Goal: Task Accomplishment & Management: Manage account settings

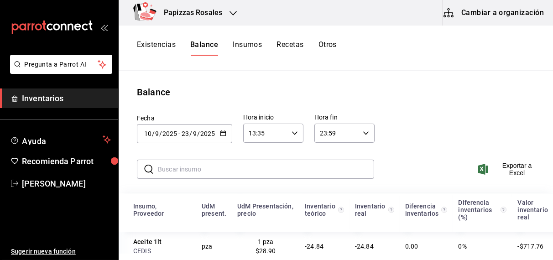
scroll to position [58, 0]
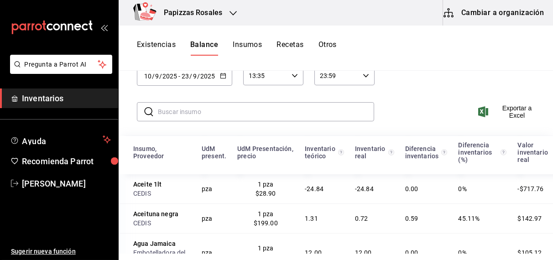
click at [157, 42] on button "Existencias" at bounding box center [156, 48] width 39 height 16
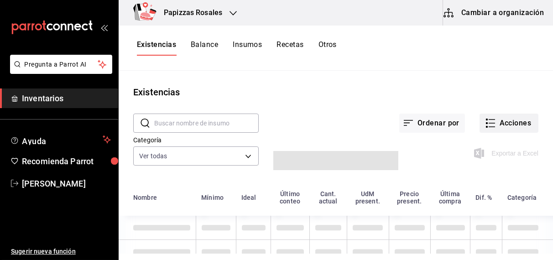
click at [507, 128] on button "Acciones" at bounding box center [509, 123] width 59 height 19
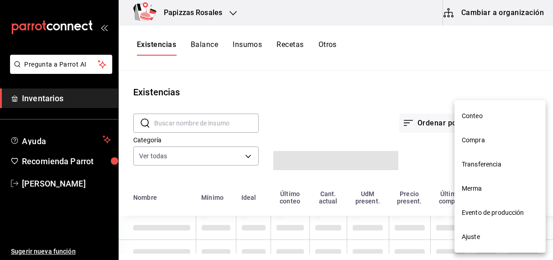
click at [349, 70] on div at bounding box center [276, 130] width 553 height 260
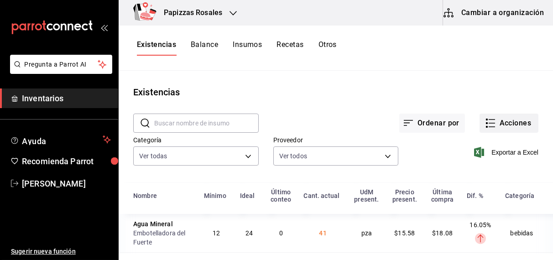
click at [495, 122] on button "Acciones" at bounding box center [509, 123] width 59 height 19
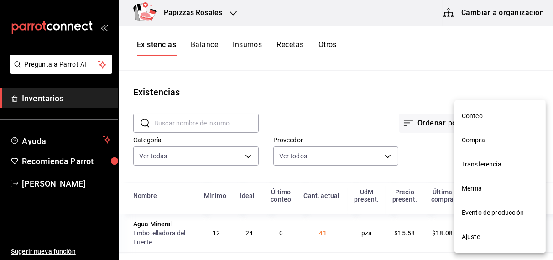
click at [478, 143] on span "Compra" at bounding box center [500, 141] width 77 height 10
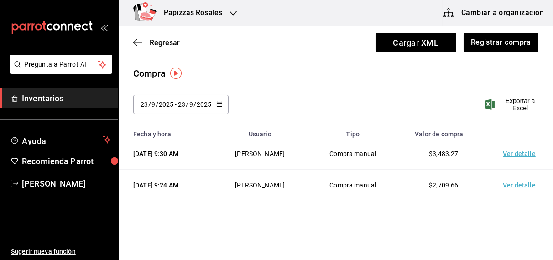
click at [222, 100] on div "[DATE] [DATE] - [DATE] [DATE]" at bounding box center [180, 104] width 95 height 19
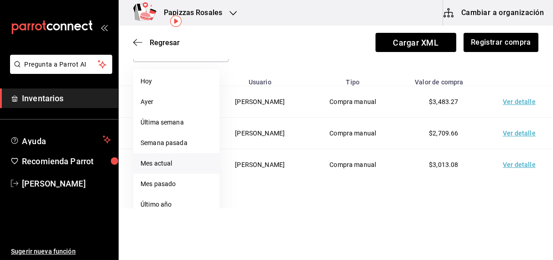
click at [171, 167] on li "Mes actual" at bounding box center [176, 163] width 86 height 21
type input "[DATE]"
type input "1"
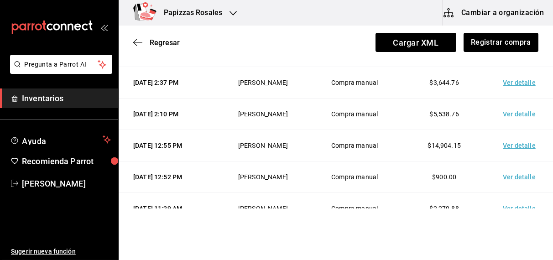
scroll to position [229, 0]
click at [517, 130] on td "Ver detalle" at bounding box center [521, 113] width 64 height 31
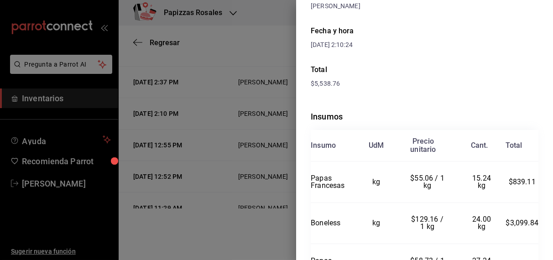
scroll to position [162, 0]
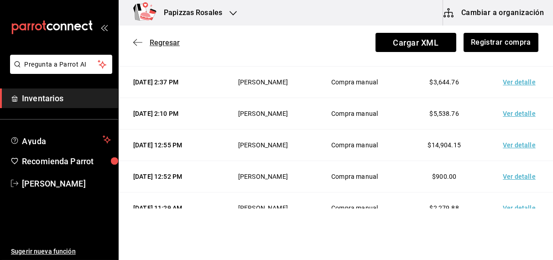
click at [172, 40] on span "Regresar" at bounding box center [165, 42] width 30 height 9
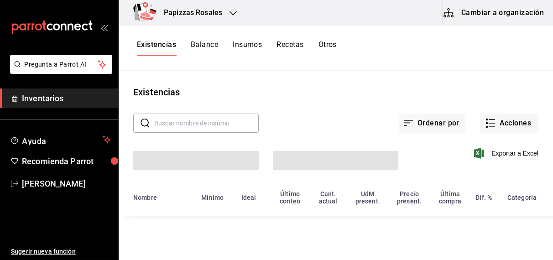
click at [166, 48] on button "Existencias" at bounding box center [156, 48] width 39 height 16
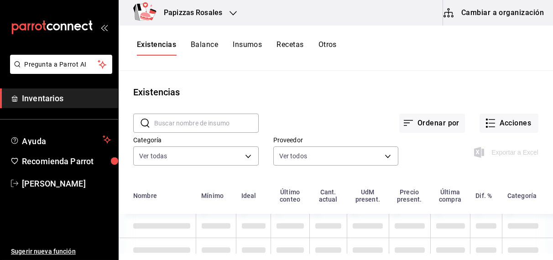
click at [330, 48] on button "Otros" at bounding box center [328, 48] width 18 height 16
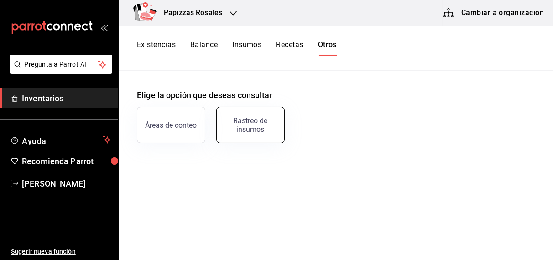
click at [253, 131] on div "Rastreo de insumos" at bounding box center [250, 124] width 57 height 17
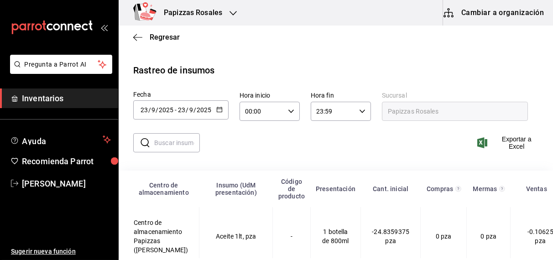
click at [217, 110] on icon "button" at bounding box center [219, 109] width 6 height 6
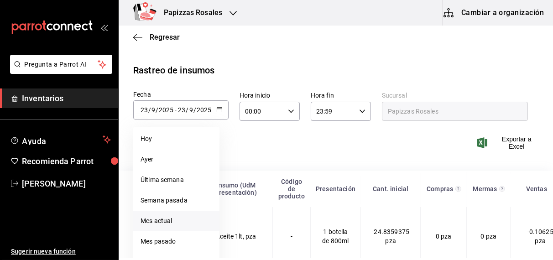
click at [161, 222] on li "Mes actual" at bounding box center [176, 221] width 86 height 21
type input "[DATE]"
type input "1"
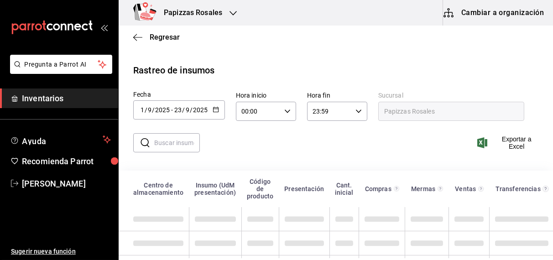
click at [172, 145] on input "text" at bounding box center [177, 143] width 46 height 18
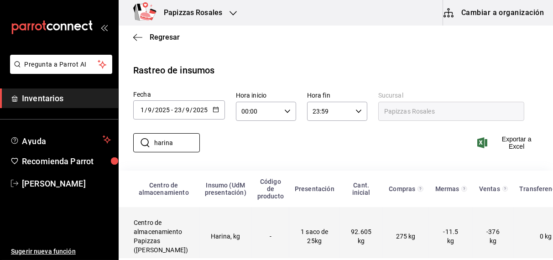
type input "harina"
click at [295, 245] on td "1 saco de 25kg" at bounding box center [314, 236] width 51 height 58
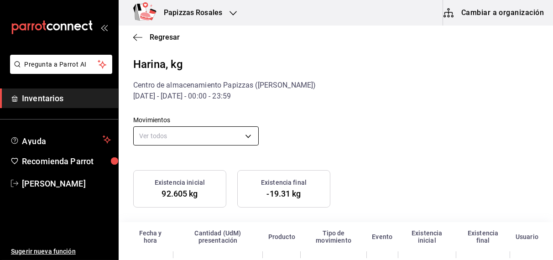
click at [209, 141] on body "Pregunta a Parrot AI Inventarios Ayuda Recomienda Parrot [PERSON_NAME] Sugerir …" at bounding box center [276, 129] width 553 height 258
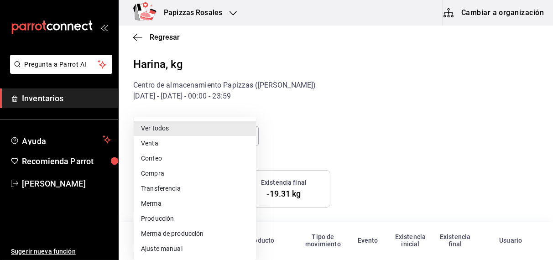
click at [152, 174] on li "Compra" at bounding box center [195, 173] width 122 height 15
type input "PURCHASE"
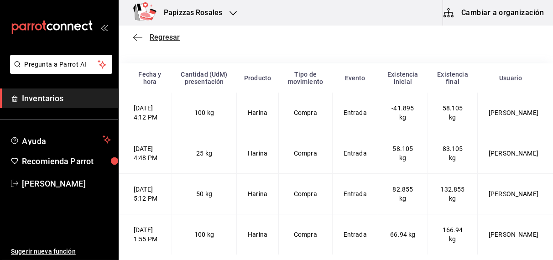
click at [168, 40] on span "Regresar" at bounding box center [165, 37] width 30 height 9
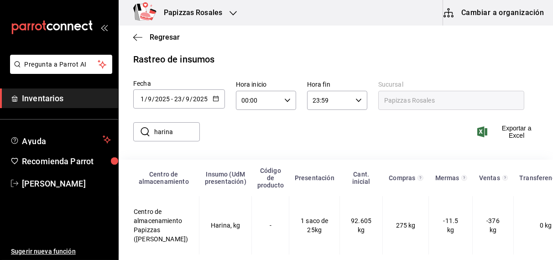
scroll to position [19, 0]
click at [168, 40] on span "Regresar" at bounding box center [165, 37] width 30 height 9
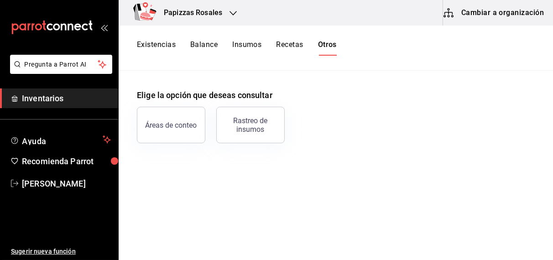
click at [167, 42] on button "Existencias" at bounding box center [156, 48] width 39 height 16
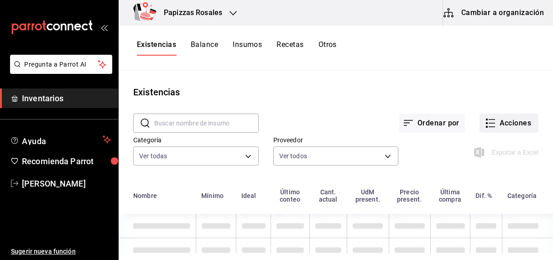
click at [518, 131] on button "Acciones" at bounding box center [509, 123] width 59 height 19
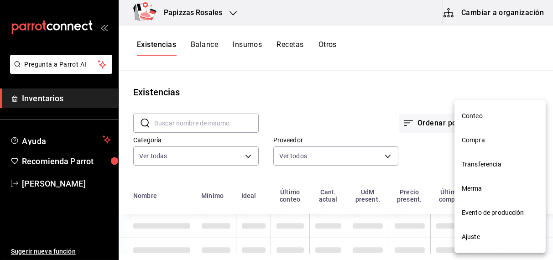
click at [478, 145] on li "Compra" at bounding box center [500, 140] width 91 height 24
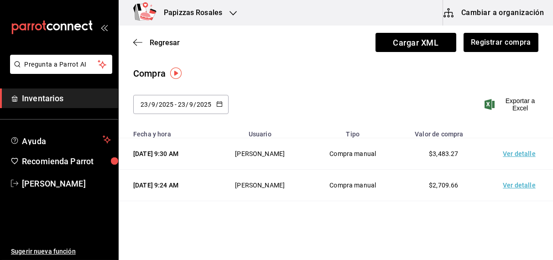
click at [219, 104] on icon "button" at bounding box center [219, 104] width 6 height 6
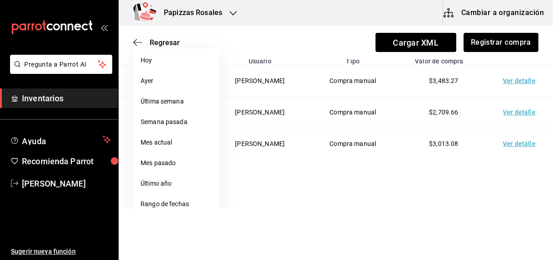
scroll to position [73, 0]
click at [163, 206] on li "Rango de fechas" at bounding box center [176, 204] width 86 height 21
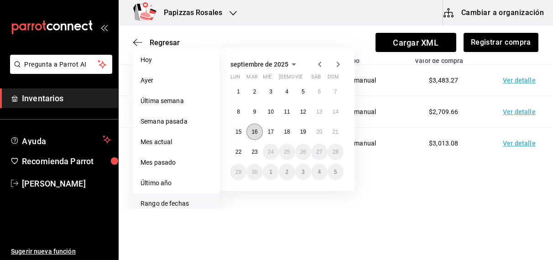
click at [255, 131] on abbr "16" at bounding box center [254, 132] width 6 height 6
click at [255, 150] on abbr "23" at bounding box center [254, 152] width 6 height 6
type input "[DATE]"
type input "16"
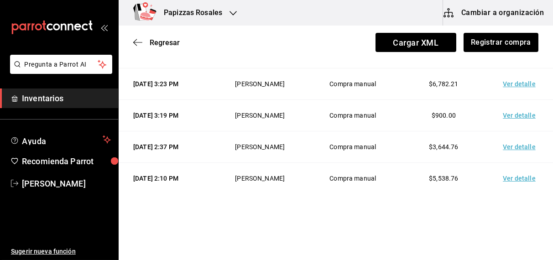
scroll to position [235, 0]
click at [166, 42] on span "Regresar" at bounding box center [165, 42] width 30 height 9
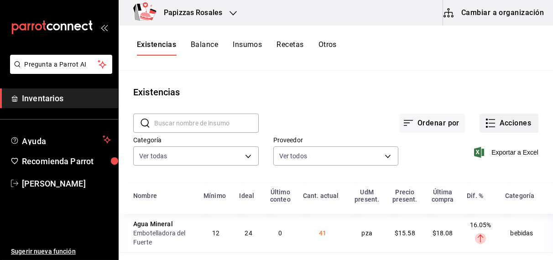
click at [513, 123] on button "Acciones" at bounding box center [509, 123] width 59 height 19
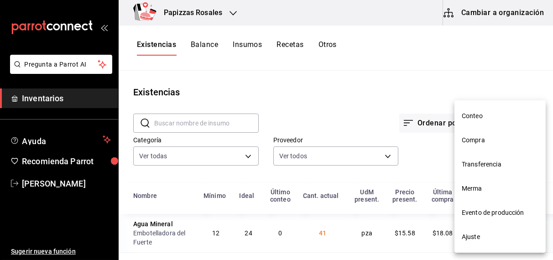
click at [487, 143] on span "Compra" at bounding box center [500, 141] width 77 height 10
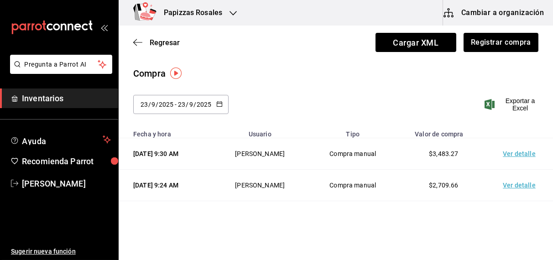
click at [219, 102] on \(Stroke\) "button" at bounding box center [219, 104] width 5 height 5
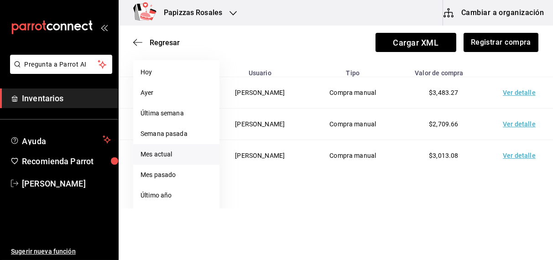
click at [165, 156] on li "Mes actual" at bounding box center [176, 154] width 86 height 21
type input "[DATE]"
type input "1"
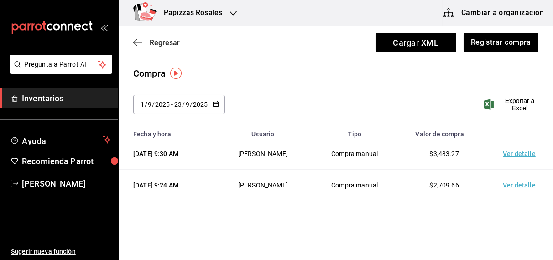
click at [162, 45] on span "Regresar" at bounding box center [165, 42] width 30 height 9
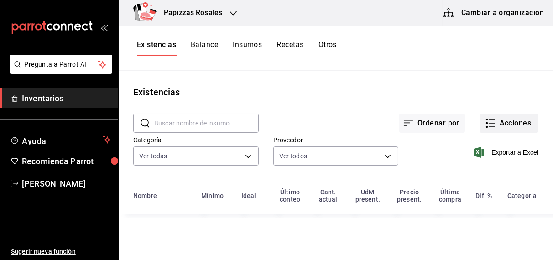
click at [510, 128] on button "Acciones" at bounding box center [509, 123] width 59 height 19
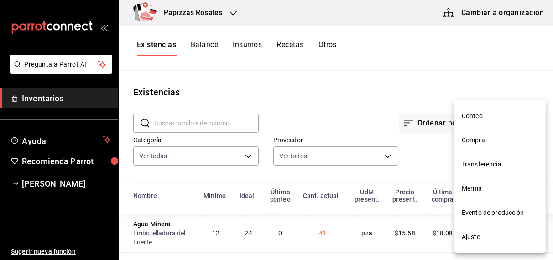
click at [475, 144] on span "Compra" at bounding box center [500, 141] width 77 height 10
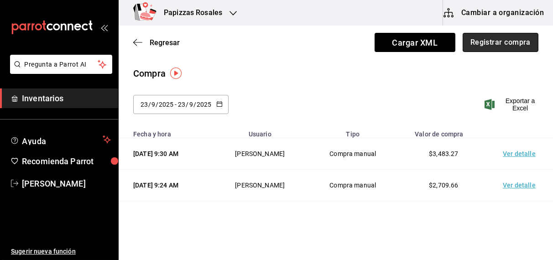
click at [492, 39] on button "Registrar compra" at bounding box center [501, 42] width 76 height 19
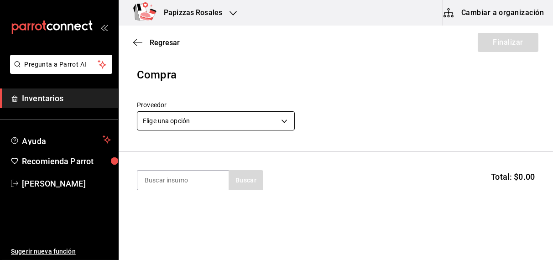
click at [248, 116] on body "Pregunta a Parrot AI Inventarios Ayuda Recomienda Parrot [PERSON_NAME] Sugerir …" at bounding box center [276, 104] width 553 height 209
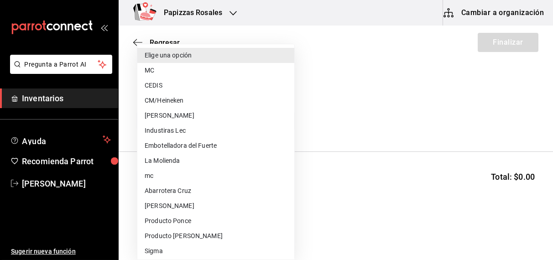
click at [158, 89] on li "CEDIS" at bounding box center [215, 85] width 157 height 15
type input "fd93c39f-859b-4130-830c-b038fbd442a0"
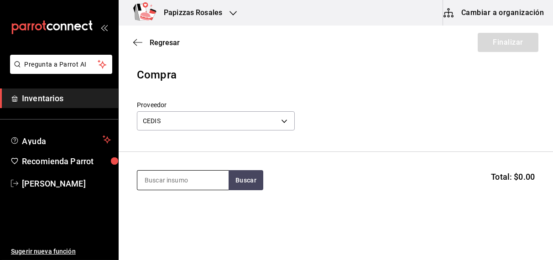
click at [189, 182] on input at bounding box center [182, 180] width 91 height 19
type input "harina"
click at [171, 206] on div "Harina" at bounding box center [177, 206] width 66 height 11
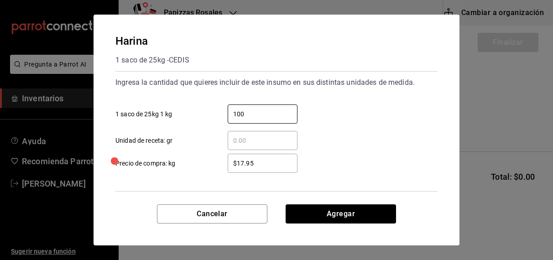
type input "100"
type input "$17.60"
click button "Agregar" at bounding box center [341, 213] width 110 height 19
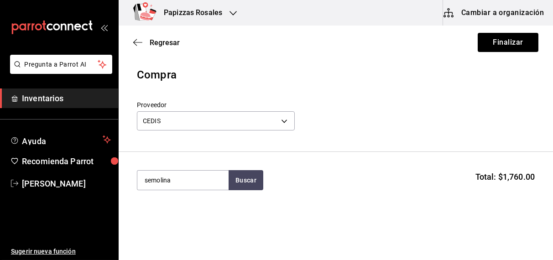
type input "semolina"
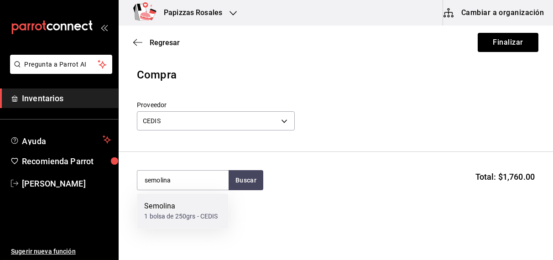
click at [171, 212] on div "1 bolsa de 250grs - CEDIS" at bounding box center [180, 217] width 73 height 10
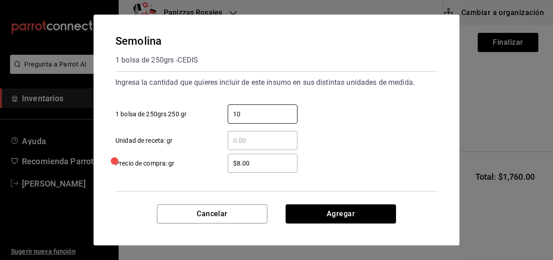
type input "10"
type input "$31.18"
click button "Agregar" at bounding box center [341, 213] width 110 height 19
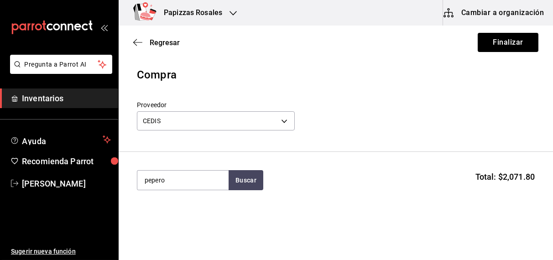
type input "pepero"
click at [172, 203] on div "Peperoni" at bounding box center [180, 206] width 73 height 11
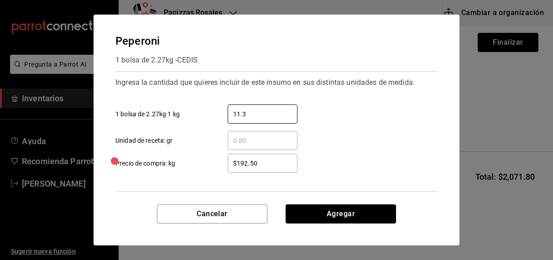
type input "11.35"
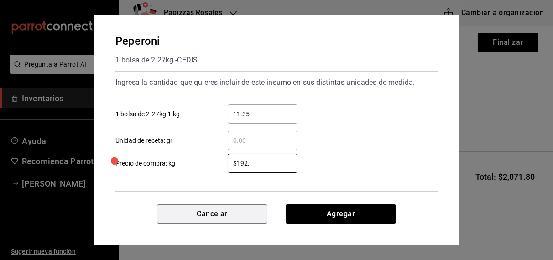
type input "$192"
click button "Agregar" at bounding box center [341, 213] width 110 height 19
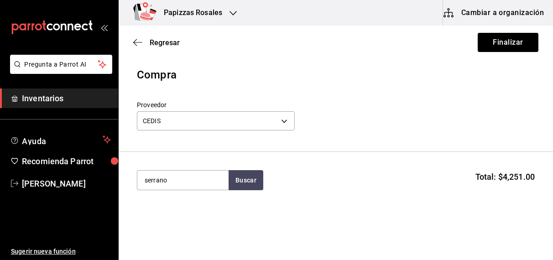
type input "serrano"
click at [169, 209] on div "[PERSON_NAME]" at bounding box center [172, 206] width 56 height 11
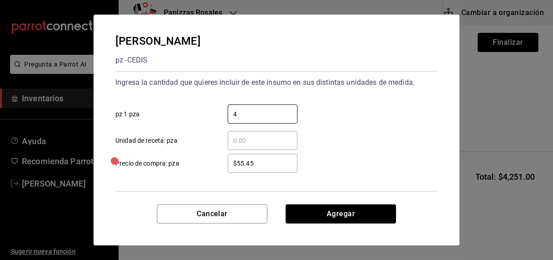
type input "4"
type input "$55.4"
click button "Agregar" at bounding box center [341, 213] width 110 height 19
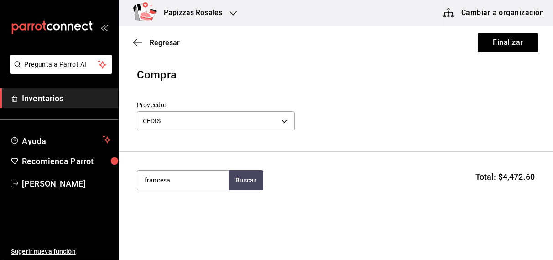
type input "francesa"
click at [191, 209] on div "Papas Francesas" at bounding box center [180, 206] width 73 height 11
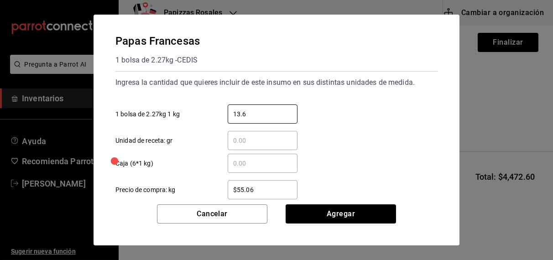
type input "13.62"
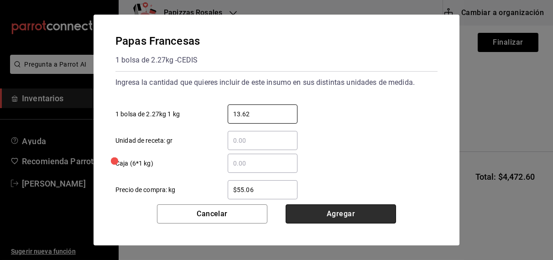
click at [344, 218] on button "Agregar" at bounding box center [341, 213] width 110 height 19
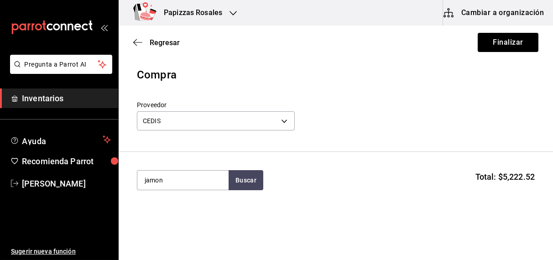
type input "jamon"
click at [181, 204] on div "Jamon kg - CEDIS" at bounding box center [182, 211] width 91 height 35
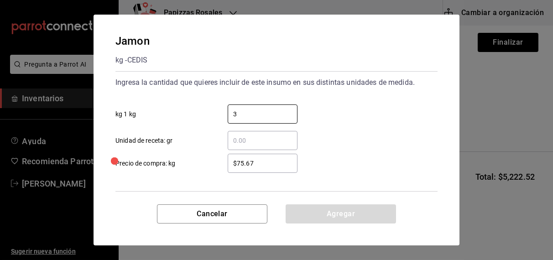
type input "3"
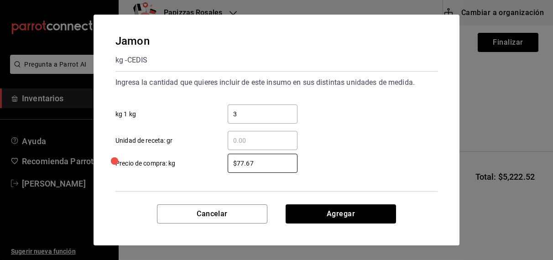
type input "$77.67"
click button "Agregar" at bounding box center [341, 213] width 110 height 19
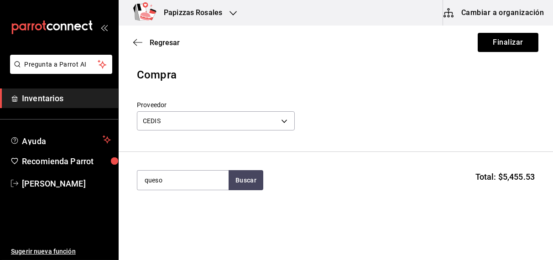
type input "queso"
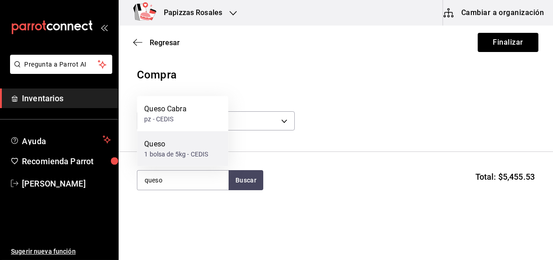
click at [166, 157] on div "1 bolsa de 5kg - CEDIS" at bounding box center [176, 155] width 64 height 10
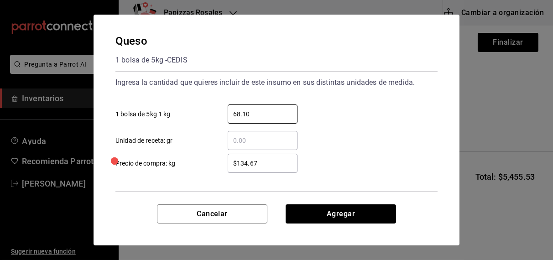
type input "68.10"
type input "$108.00"
click button "Agregar" at bounding box center [341, 213] width 110 height 19
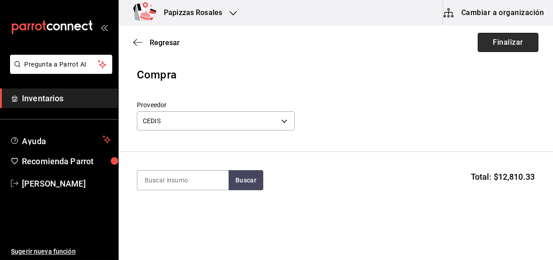
click at [496, 39] on button "Finalizar" at bounding box center [508, 42] width 61 height 19
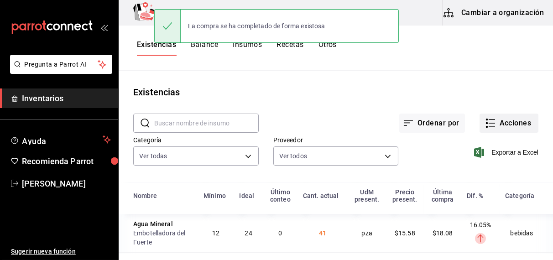
click at [508, 122] on button "Acciones" at bounding box center [509, 123] width 59 height 19
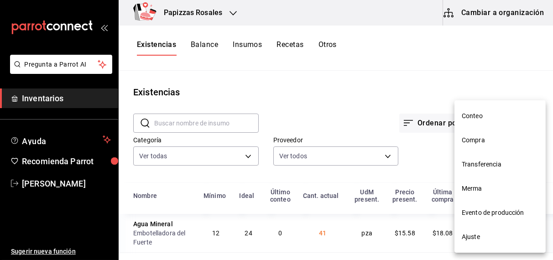
click at [481, 142] on span "Compra" at bounding box center [500, 141] width 77 height 10
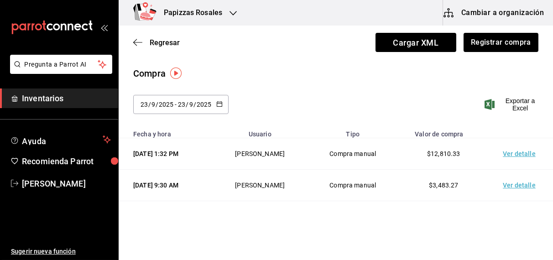
click at [221, 101] on \(Stroke\) "button" at bounding box center [221, 101] width 0 height 0
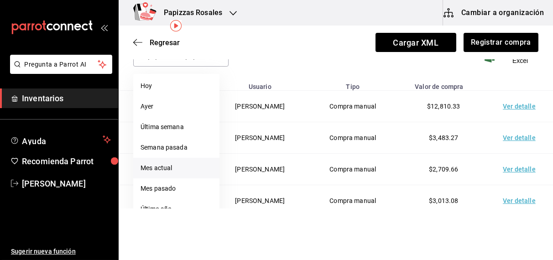
click at [162, 173] on li "Mes actual" at bounding box center [176, 168] width 86 height 21
type input "[DATE]"
type input "1"
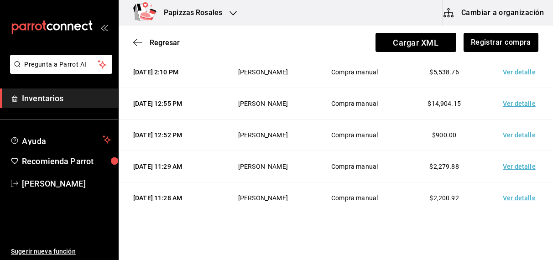
scroll to position [305, 0]
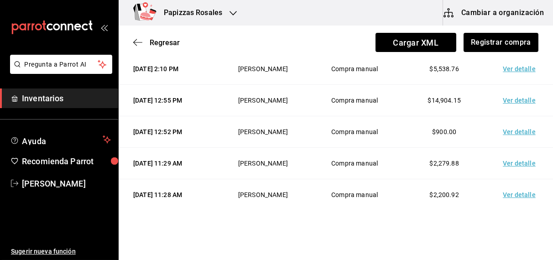
click at [516, 85] on td "Ver detalle" at bounding box center [521, 68] width 64 height 31
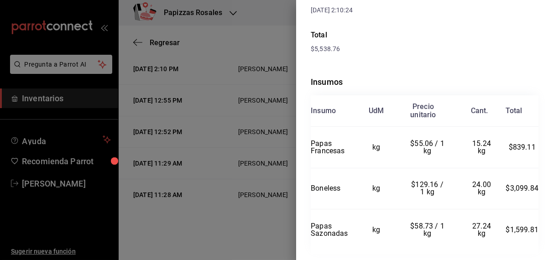
scroll to position [162, 0]
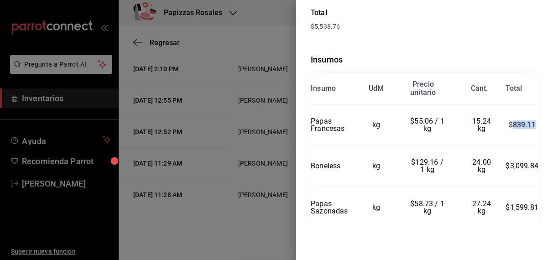
click at [447, 118] on td "$55.06 / 1 kg" at bounding box center [427, 126] width 60 height 42
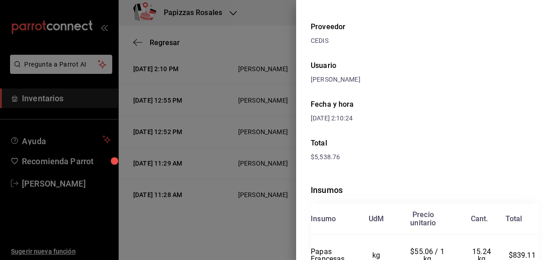
scroll to position [0, 0]
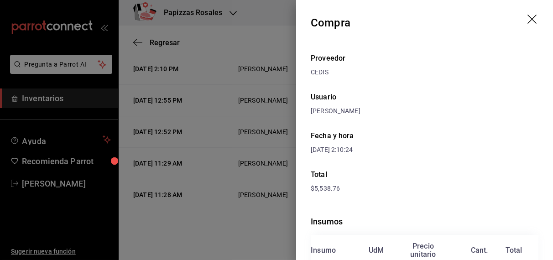
click at [528, 19] on icon "drag" at bounding box center [533, 20] width 11 height 11
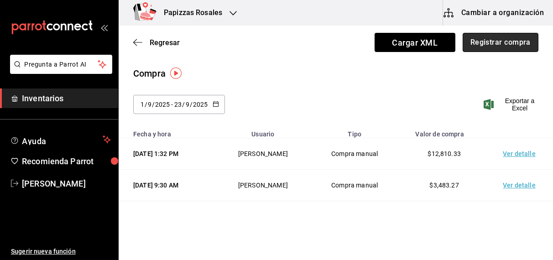
click at [499, 44] on button "Registrar compra" at bounding box center [501, 42] width 76 height 19
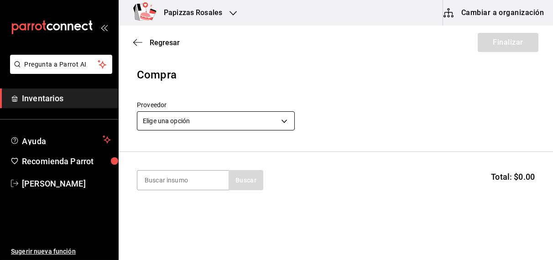
click at [241, 118] on body "Pregunta a Parrot AI Inventarios Ayuda Recomienda Parrot [PERSON_NAME] Sugerir …" at bounding box center [276, 104] width 553 height 209
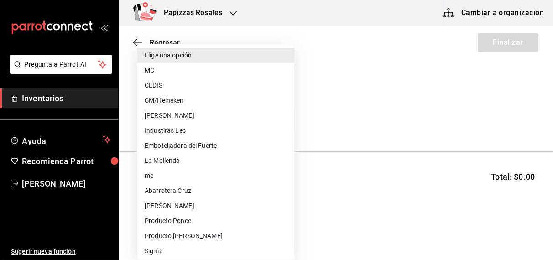
click at [159, 83] on li "CEDIS" at bounding box center [215, 85] width 157 height 15
type input "fd93c39f-859b-4130-830c-b038fbd442a0"
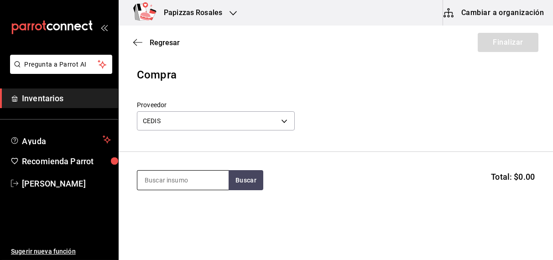
click at [190, 178] on input at bounding box center [182, 180] width 91 height 19
type input "queso"
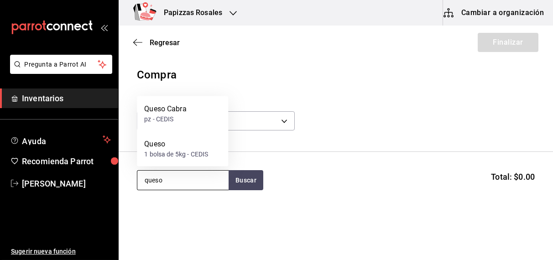
click at [176, 158] on div "1 bolsa de 5kg - CEDIS" at bounding box center [176, 155] width 64 height 10
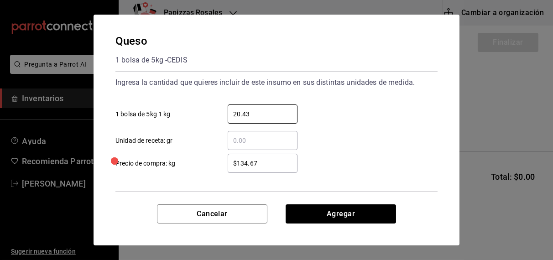
type input "20.43"
type input "$108.00"
click button "Agregar" at bounding box center [341, 213] width 110 height 19
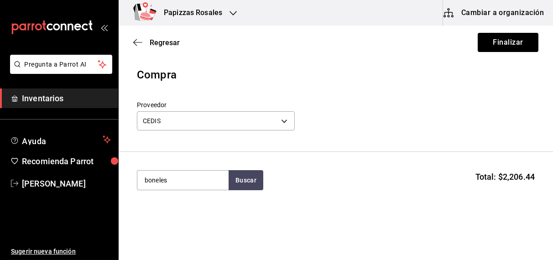
type input "boneles"
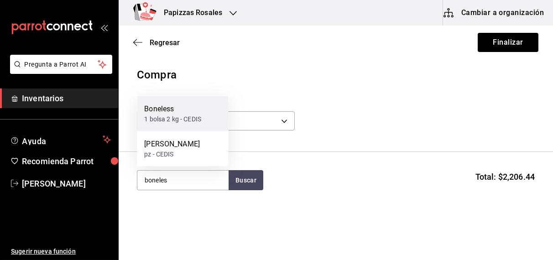
click at [185, 124] on div "1 bolsa 2 kg - CEDIS" at bounding box center [172, 120] width 57 height 10
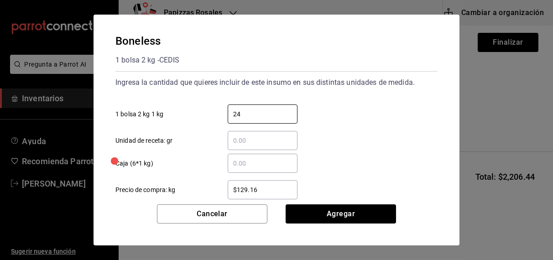
type input "24"
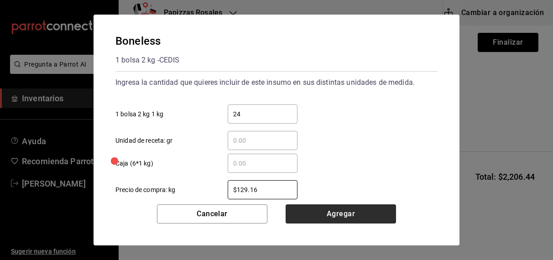
click at [348, 213] on button "Agregar" at bounding box center [341, 213] width 110 height 19
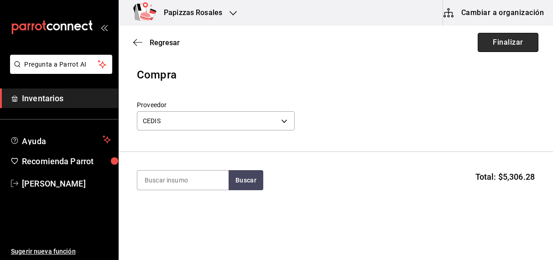
click at [505, 42] on button "Finalizar" at bounding box center [508, 42] width 61 height 19
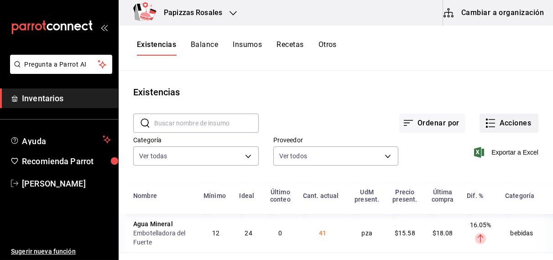
click at [508, 125] on button "Acciones" at bounding box center [509, 123] width 59 height 19
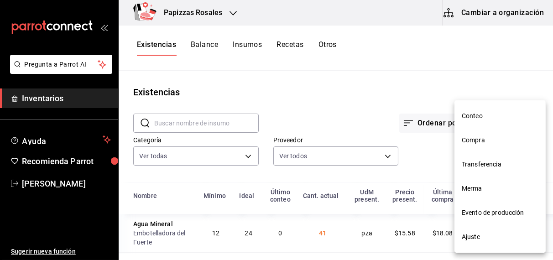
click at [486, 167] on span "Transferencia" at bounding box center [500, 165] width 77 height 10
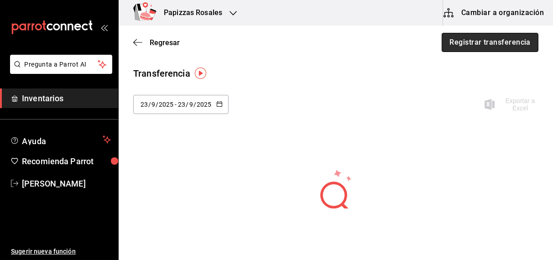
click at [486, 44] on button "Registrar transferencia" at bounding box center [490, 42] width 97 height 19
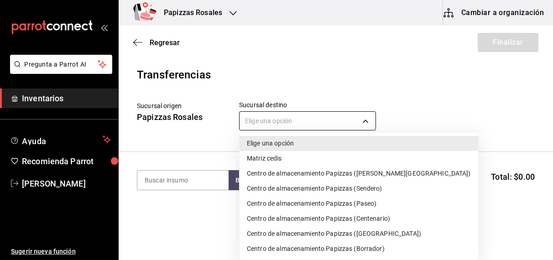
click at [365, 119] on body "Pregunta a Parrot AI Inventarios Ayuda Recomienda Parrot [PERSON_NAME] Sugerir …" at bounding box center [276, 104] width 553 height 209
click at [340, 238] on li "Centro de almacenamiento Papizzas ([GEOGRAPHIC_DATA])" at bounding box center [359, 233] width 239 height 15
type input "c865f72a-8fd9-4f1c-af0d-daadda986ed4"
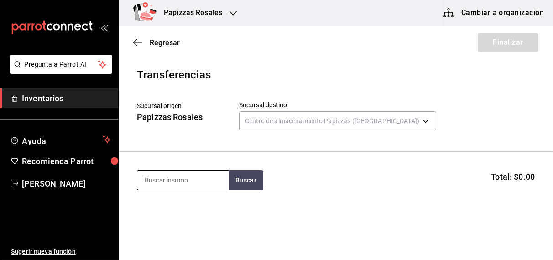
click at [176, 180] on input at bounding box center [182, 180] width 91 height 19
type input "francesa"
click at [173, 212] on div "1 bolsa de 2.27kg - CEDIS" at bounding box center [180, 217] width 73 height 10
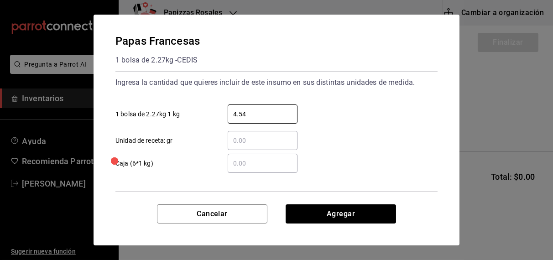
type input "4.54"
click at [349, 216] on button "Agregar" at bounding box center [341, 213] width 110 height 19
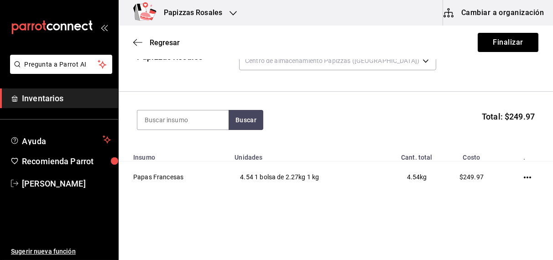
scroll to position [73, 0]
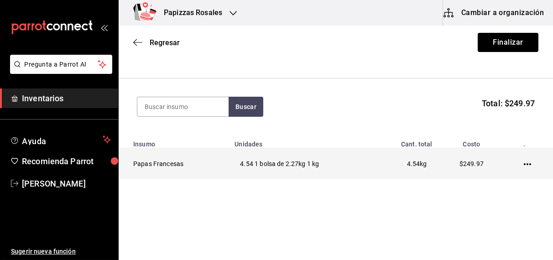
click at [524, 164] on icon "button" at bounding box center [527, 164] width 7 height 2
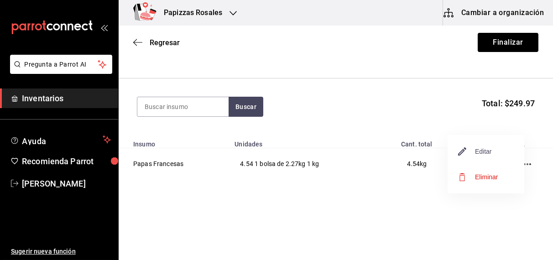
click at [482, 153] on span "Editar" at bounding box center [475, 151] width 33 height 11
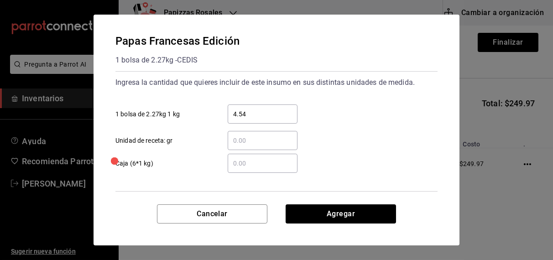
click at [274, 111] on input "4.54" at bounding box center [263, 114] width 70 height 11
type input "4"
type input "4,540"
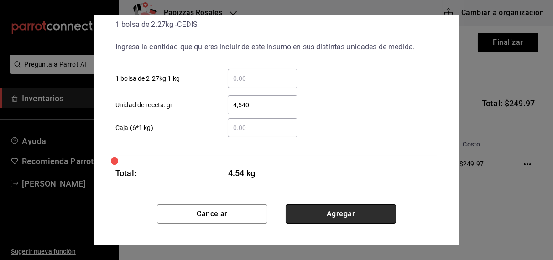
click at [323, 213] on button "Agregar" at bounding box center [341, 213] width 110 height 19
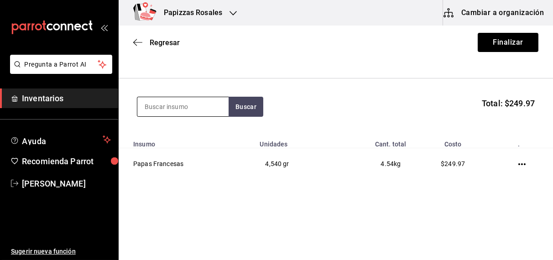
click at [197, 107] on input at bounding box center [182, 106] width 91 height 19
type input "alitas"
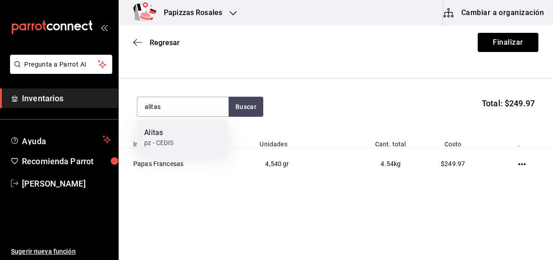
click at [190, 141] on div "[PERSON_NAME]" at bounding box center [182, 137] width 91 height 35
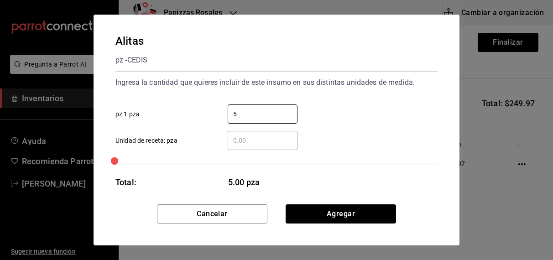
type input "5"
click button "Agregar" at bounding box center [341, 213] width 110 height 19
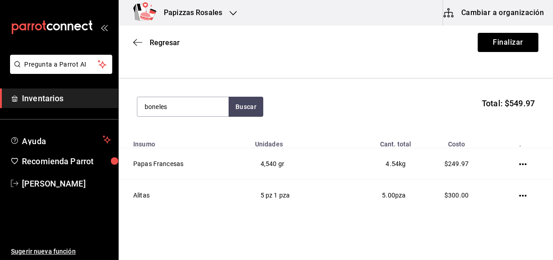
type input "boneles"
click at [241, 105] on button "Buscar" at bounding box center [246, 107] width 35 height 20
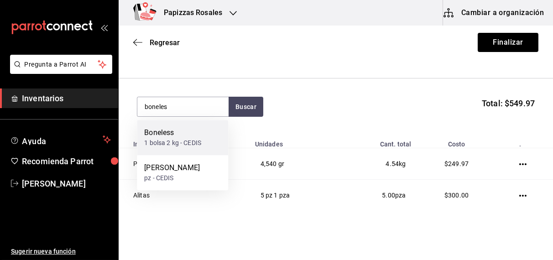
click at [175, 145] on div "1 bolsa 2 kg - CEDIS" at bounding box center [172, 143] width 57 height 10
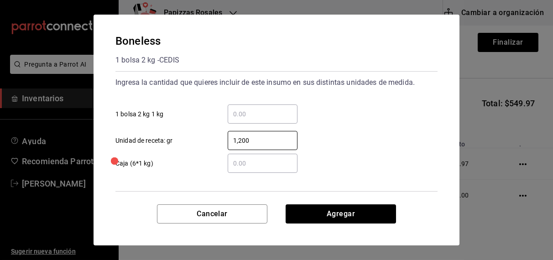
type input "12,000"
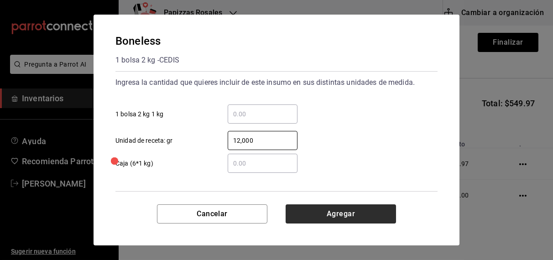
click at [351, 216] on button "Agregar" at bounding box center [341, 213] width 110 height 19
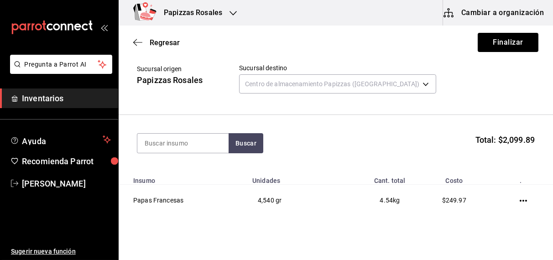
scroll to position [0, 0]
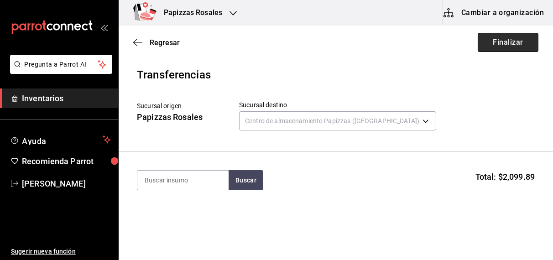
click at [506, 41] on button "Finalizar" at bounding box center [508, 42] width 61 height 19
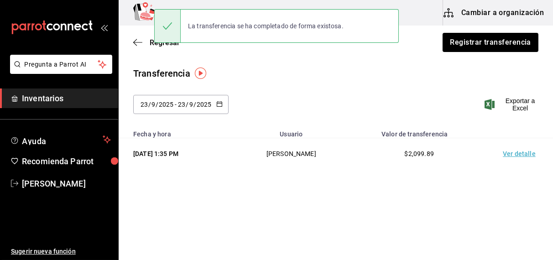
click at [522, 153] on td "Ver detalle" at bounding box center [521, 153] width 64 height 31
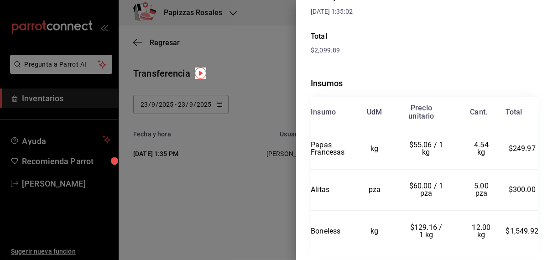
scroll to position [157, 0]
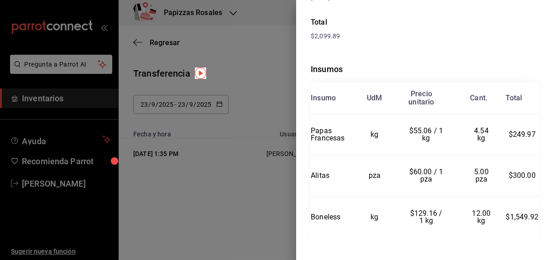
click at [159, 42] on div at bounding box center [276, 130] width 553 height 260
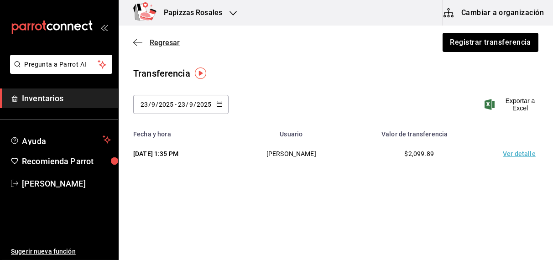
click at [167, 42] on span "Regresar" at bounding box center [165, 42] width 30 height 9
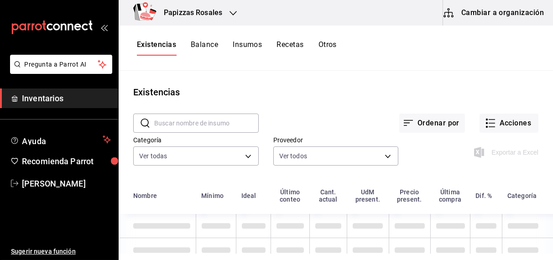
click at [336, 43] on button "Otros" at bounding box center [328, 48] width 18 height 16
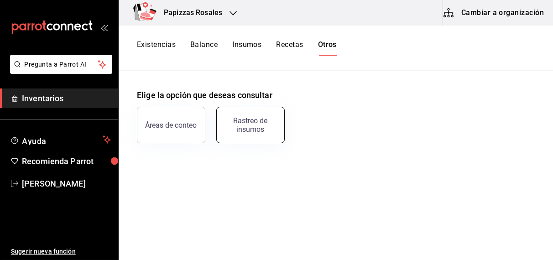
click at [251, 129] on div "Rastreo de insumos" at bounding box center [250, 124] width 57 height 17
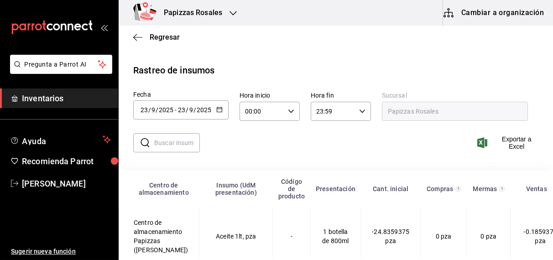
click at [213, 110] on div "[DATE] [DATE] - [DATE] [DATE]" at bounding box center [180, 109] width 95 height 19
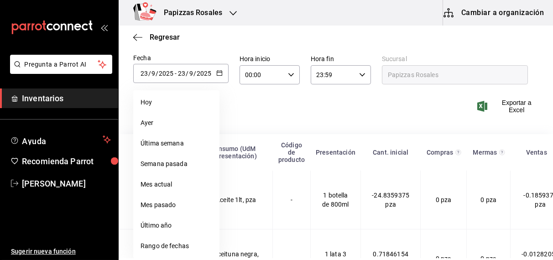
scroll to position [57, 0]
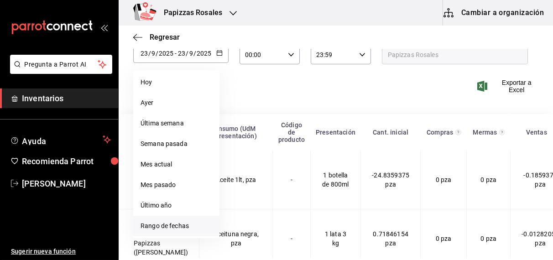
click at [167, 224] on li "Rango de fechas" at bounding box center [176, 226] width 86 height 21
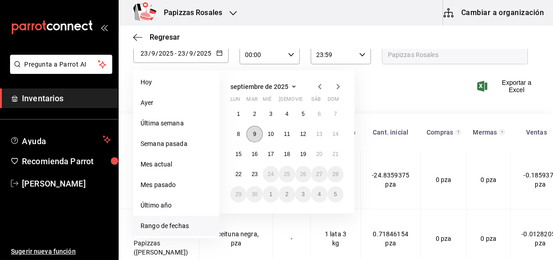
click at [255, 133] on abbr "9" at bounding box center [254, 134] width 3 height 6
click at [254, 172] on abbr "23" at bounding box center [254, 174] width 6 height 6
type input "[DATE]"
type input "9"
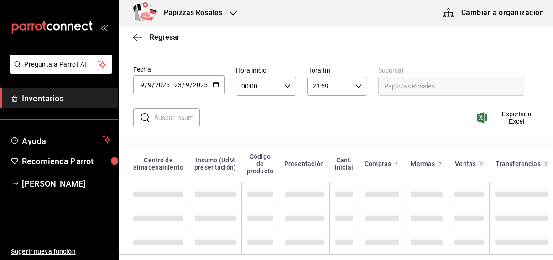
scroll to position [33, 0]
click at [163, 114] on input "text" at bounding box center [177, 118] width 46 height 18
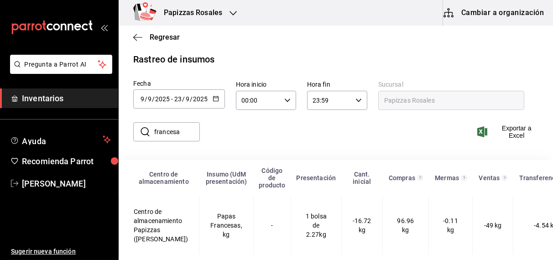
scroll to position [19, 0]
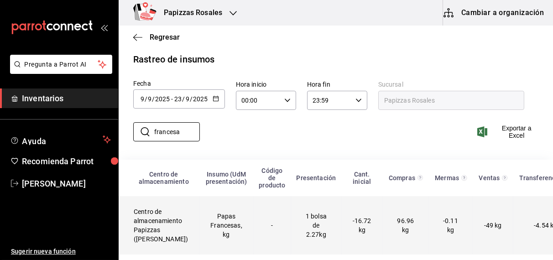
type input "francesa"
click at [217, 223] on td "Papas Francesas, kg" at bounding box center [226, 225] width 54 height 58
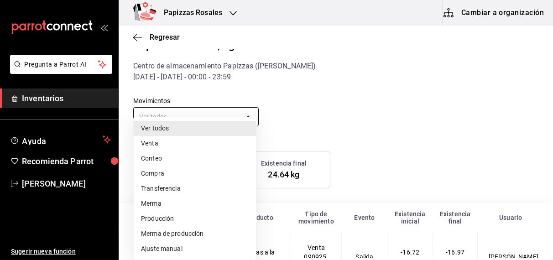
click at [214, 121] on body "Pregunta a Parrot AI Inventarios Ayuda Recomienda Parrot [PERSON_NAME] Sugerir …" at bounding box center [276, 129] width 553 height 258
click at [182, 177] on li "Compra" at bounding box center [195, 173] width 122 height 15
type input "PURCHASE"
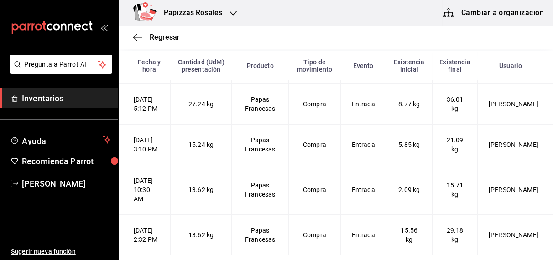
scroll to position [186, 0]
click at [167, 37] on span "Regresar" at bounding box center [165, 37] width 30 height 9
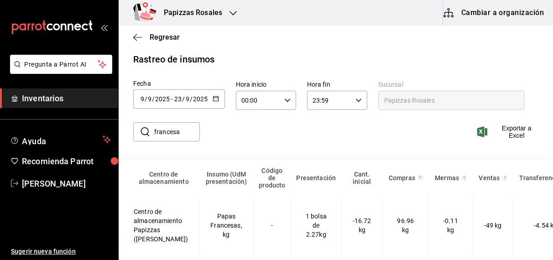
scroll to position [19, 0]
click at [167, 37] on span "Regresar" at bounding box center [165, 37] width 30 height 9
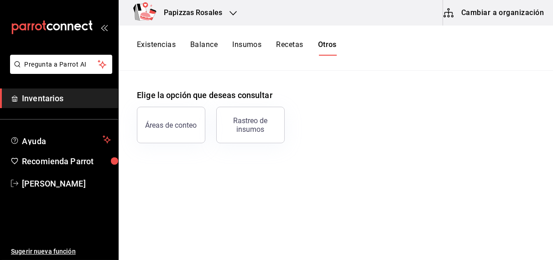
click at [164, 48] on button "Existencias" at bounding box center [156, 48] width 39 height 16
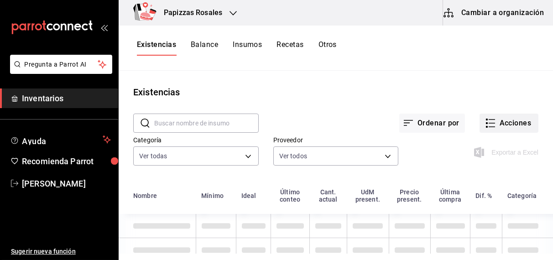
click at [510, 119] on button "Acciones" at bounding box center [509, 123] width 59 height 19
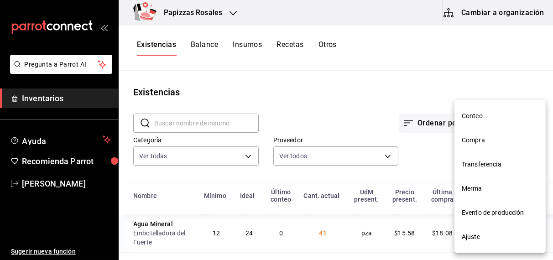
click at [479, 235] on span "Ajuste" at bounding box center [500, 237] width 77 height 10
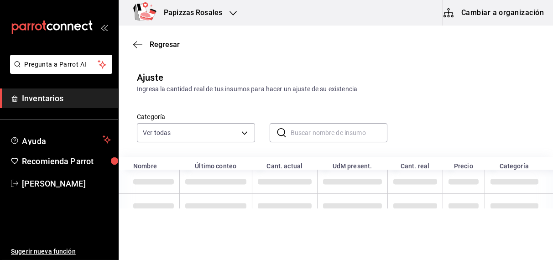
click at [374, 132] on input "text" at bounding box center [339, 133] width 97 height 18
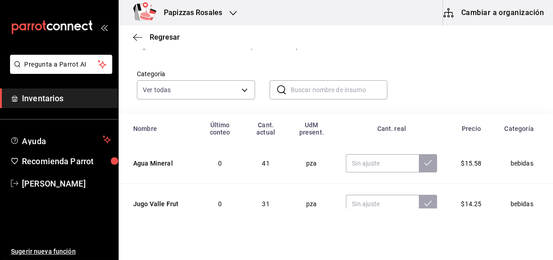
scroll to position [68, 0]
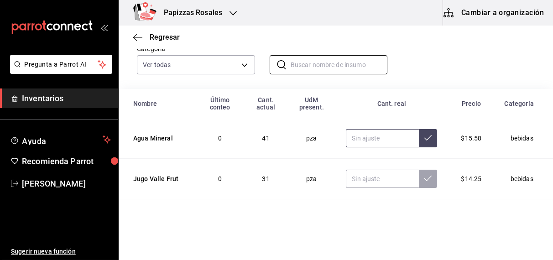
click at [366, 139] on input "text" at bounding box center [382, 138] width 73 height 18
type input "40.00"
click at [376, 180] on input "text" at bounding box center [382, 179] width 73 height 18
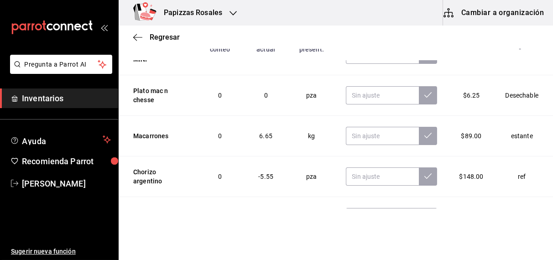
scroll to position [109, 0]
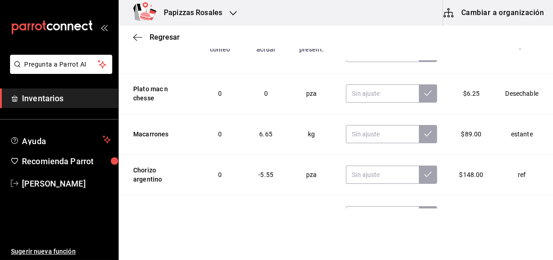
type input "41.00"
click at [368, 135] on input "text" at bounding box center [382, 134] width 73 height 18
type input "4.85"
click at [359, 176] on input "text" at bounding box center [382, 175] width 73 height 18
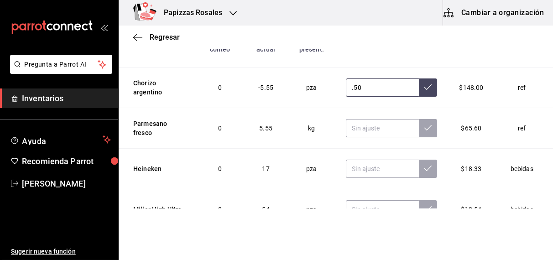
scroll to position [197, 0]
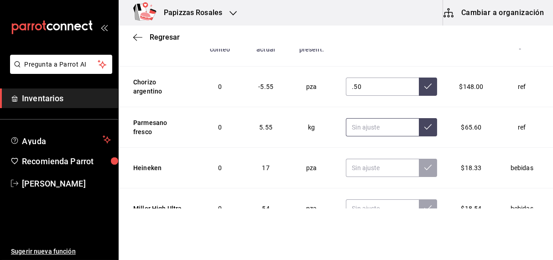
click at [359, 131] on input "text" at bounding box center [382, 127] width 73 height 18
type input "0.50"
type input "3.00"
click at [360, 171] on input "text" at bounding box center [382, 168] width 73 height 18
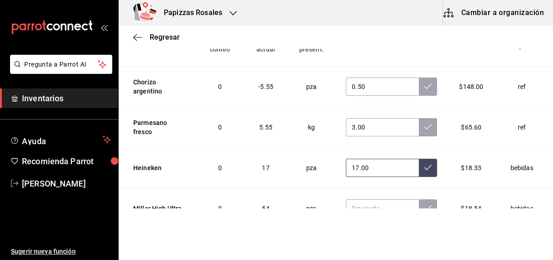
scroll to position [235, 0]
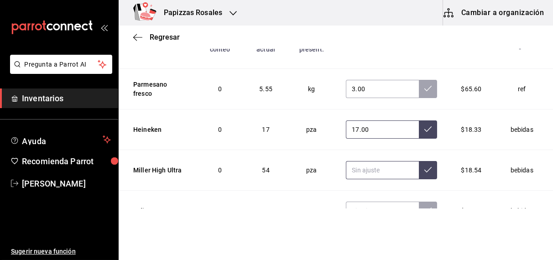
type input "17.00"
click at [375, 167] on input "text" at bounding box center [382, 170] width 73 height 18
type input "53.00"
click at [494, 146] on td "bebidas" at bounding box center [523, 130] width 59 height 41
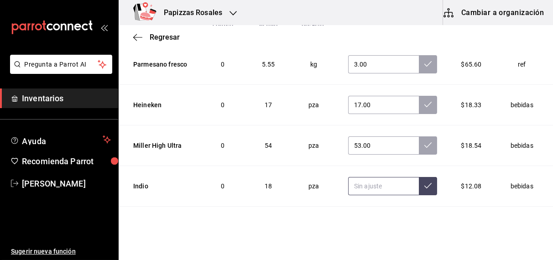
click at [366, 188] on input "text" at bounding box center [383, 186] width 71 height 18
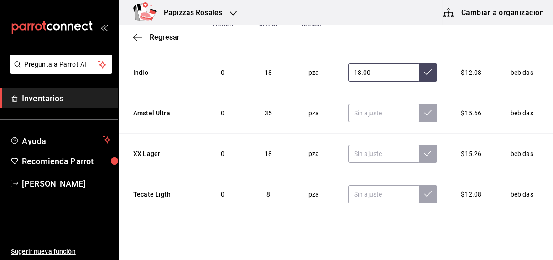
scroll to position [349, 0]
type input "18.00"
click at [372, 109] on input "text" at bounding box center [383, 113] width 71 height 18
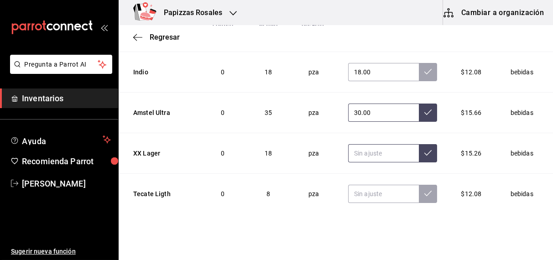
type input "30.00"
click at [363, 151] on input "text" at bounding box center [383, 153] width 71 height 18
type input "19.00"
click at [377, 193] on input "text" at bounding box center [383, 194] width 71 height 18
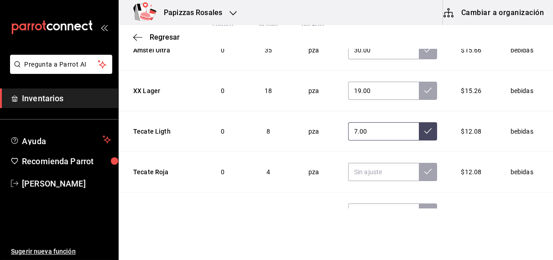
scroll to position [414, 0]
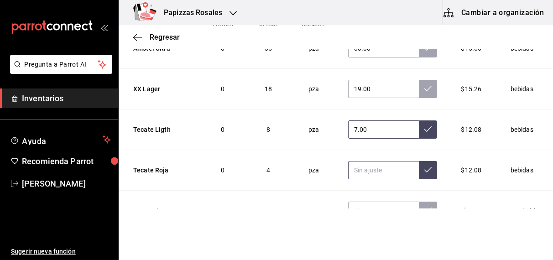
type input "7.00"
click at [367, 170] on input "text" at bounding box center [383, 170] width 71 height 18
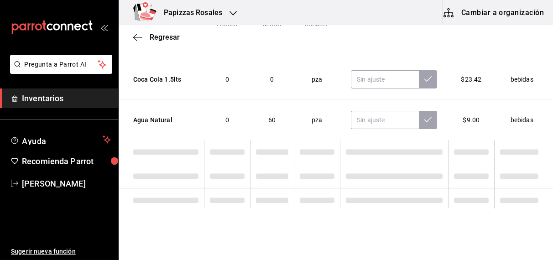
scroll to position [1116, 0]
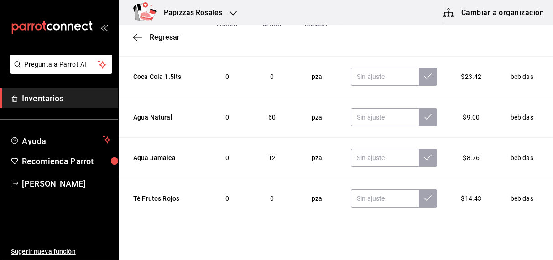
type input "4.00"
click at [377, 114] on input "text" at bounding box center [385, 117] width 68 height 18
type input "59.00"
click at [377, 154] on input "text" at bounding box center [385, 158] width 68 height 18
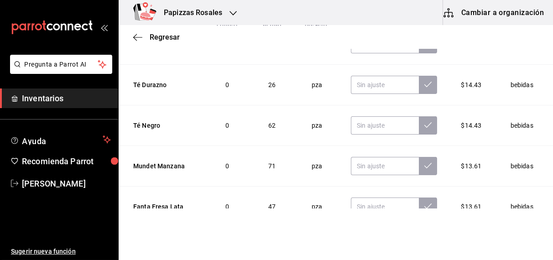
scroll to position [1268, 0]
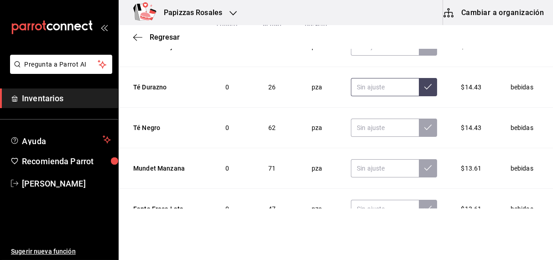
type input "11.00"
click at [377, 85] on input "text" at bounding box center [385, 87] width 68 height 18
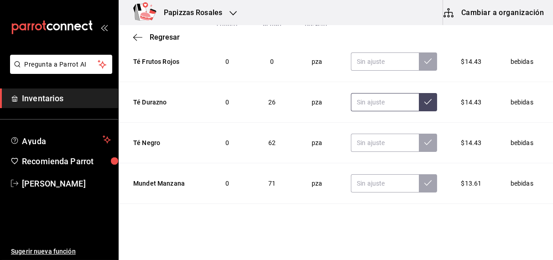
scroll to position [1252, 0]
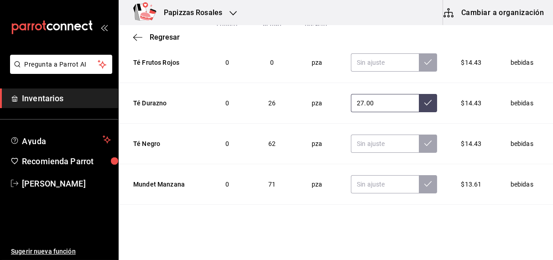
type input "27.00"
click at [375, 140] on input "text" at bounding box center [385, 144] width 68 height 18
type input "62.00"
click at [378, 181] on input "text" at bounding box center [385, 184] width 68 height 18
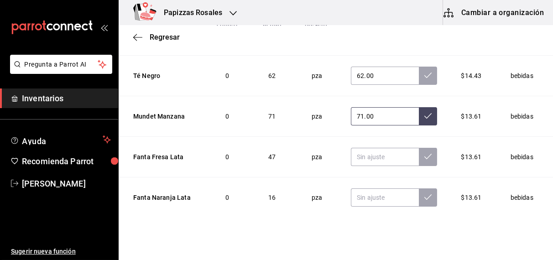
scroll to position [1321, 0]
type input "71.00"
click at [366, 153] on input "text" at bounding box center [385, 156] width 68 height 18
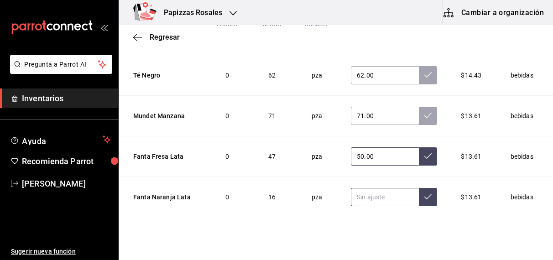
type input "50.00"
click at [363, 192] on input "text" at bounding box center [385, 197] width 68 height 18
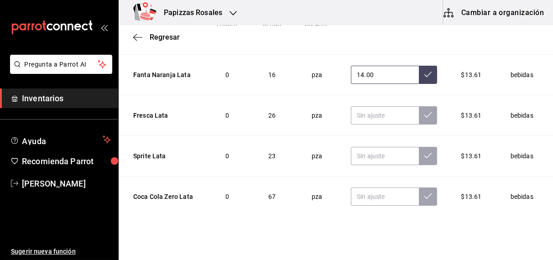
scroll to position [1444, 0]
type input "14.00"
click at [365, 109] on input "text" at bounding box center [385, 115] width 68 height 18
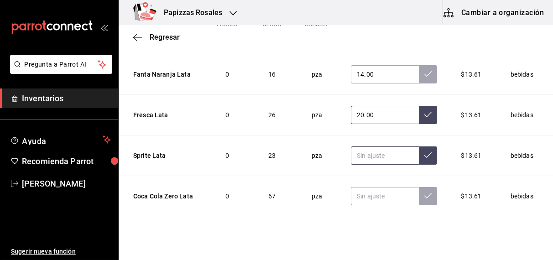
type input "20.00"
click at [378, 150] on input "text" at bounding box center [385, 156] width 68 height 18
type input "24.00"
click at [384, 192] on input "text" at bounding box center [385, 196] width 68 height 18
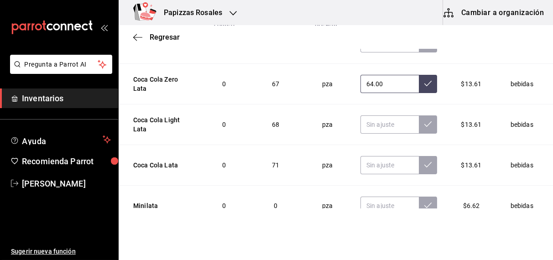
scroll to position [1559, 0]
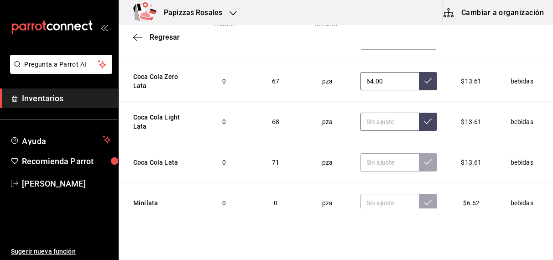
type input "64.00"
click at [377, 117] on input "text" at bounding box center [390, 122] width 58 height 18
type input "65.00"
click at [383, 156] on input "text" at bounding box center [390, 162] width 58 height 18
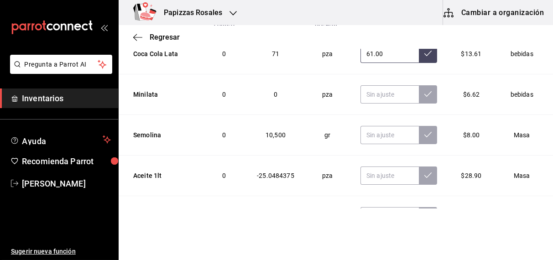
scroll to position [1676, 0]
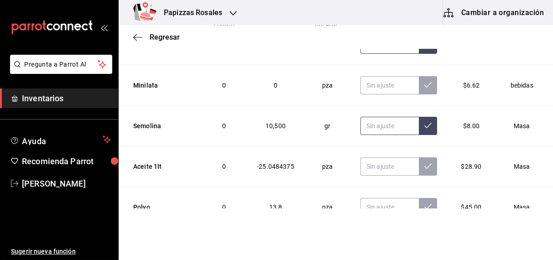
type input "61.00"
click at [381, 120] on input "text" at bounding box center [390, 126] width 58 height 18
click at [385, 167] on input "text" at bounding box center [390, 166] width 58 height 18
type input "0.00"
click at [382, 201] on input "text" at bounding box center [390, 207] width 58 height 18
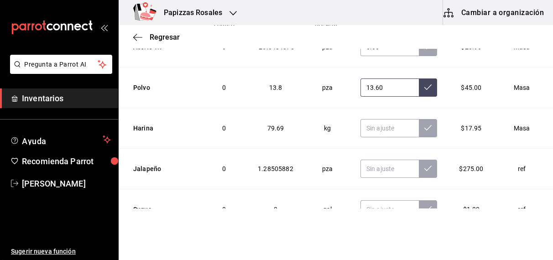
scroll to position [1803, 0]
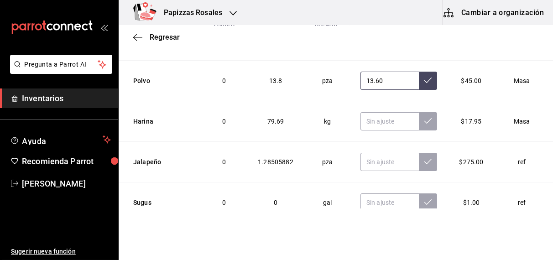
type input "13.60"
click at [380, 116] on input "text" at bounding box center [390, 121] width 58 height 18
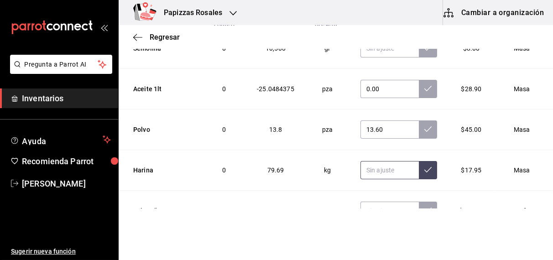
scroll to position [1753, 0]
click at [424, 126] on icon at bounding box center [427, 129] width 7 height 7
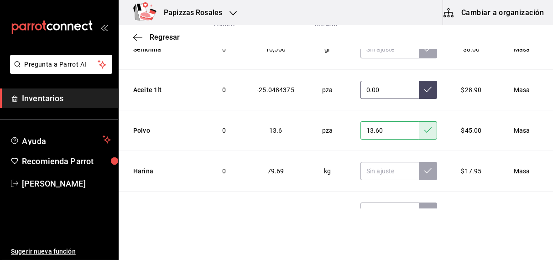
click at [424, 87] on icon at bounding box center [427, 89] width 7 height 5
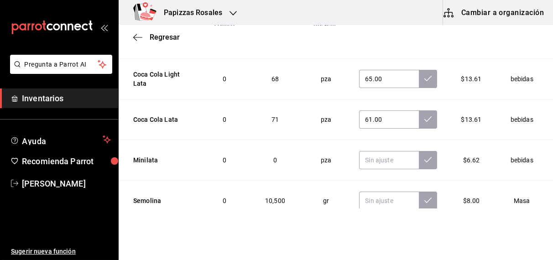
scroll to position [1601, 0]
click at [424, 116] on icon at bounding box center [427, 119] width 7 height 7
click at [424, 75] on icon at bounding box center [427, 78] width 7 height 7
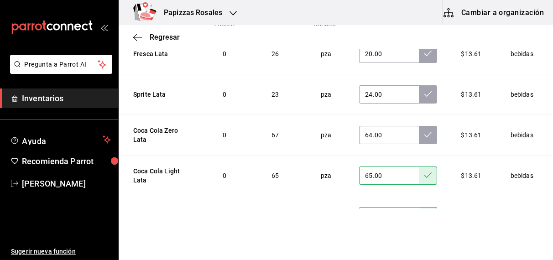
scroll to position [1502, 0]
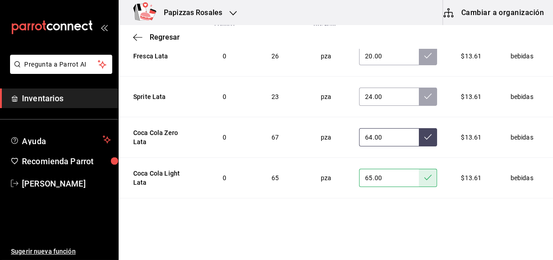
click at [424, 133] on icon at bounding box center [427, 136] width 7 height 7
click at [424, 93] on icon at bounding box center [427, 96] width 7 height 7
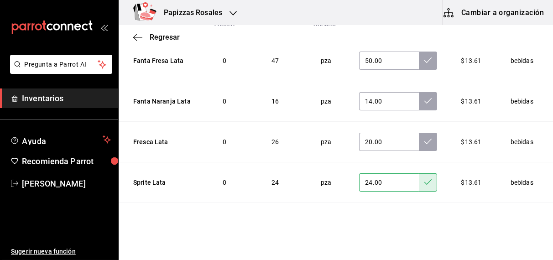
scroll to position [1416, 0]
click at [424, 139] on icon at bounding box center [427, 142] width 7 height 7
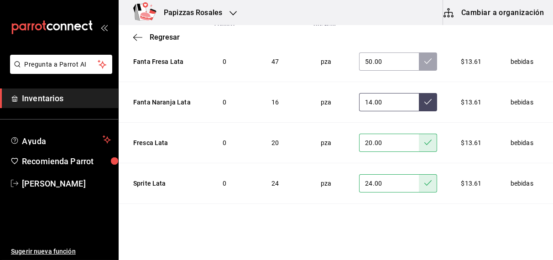
click at [424, 98] on icon at bounding box center [427, 101] width 7 height 7
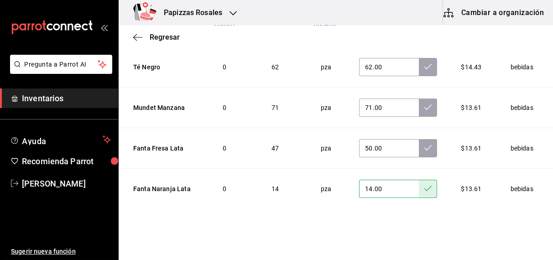
scroll to position [1329, 0]
click at [424, 146] on icon at bounding box center [427, 148] width 7 height 5
click at [419, 103] on button at bounding box center [428, 108] width 18 height 18
click at [424, 63] on icon at bounding box center [427, 66] width 7 height 7
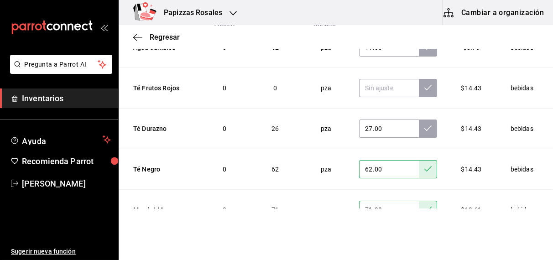
scroll to position [1226, 0]
click at [424, 125] on icon at bounding box center [427, 128] width 7 height 7
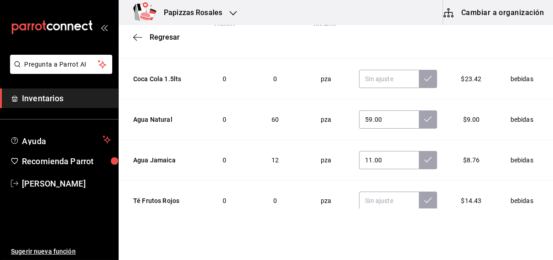
scroll to position [1114, 0]
click at [424, 157] on icon at bounding box center [427, 159] width 7 height 5
click at [424, 116] on icon at bounding box center [427, 119] width 7 height 7
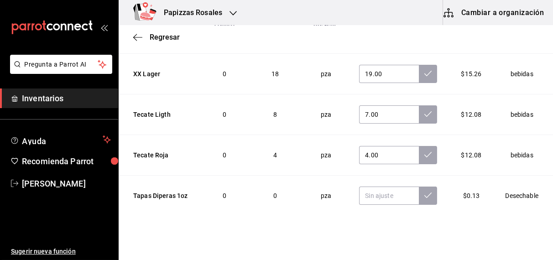
scroll to position [426, 0]
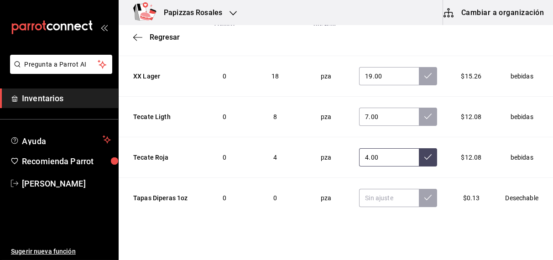
click at [424, 155] on icon at bounding box center [427, 156] width 7 height 7
click at [419, 122] on button at bounding box center [428, 117] width 18 height 18
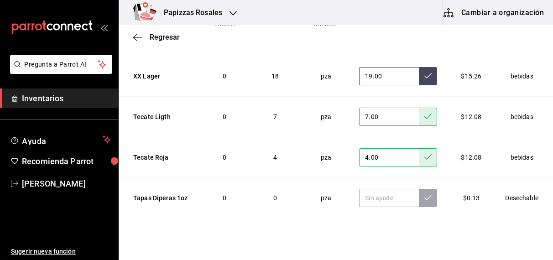
click at [419, 81] on button at bounding box center [428, 76] width 18 height 18
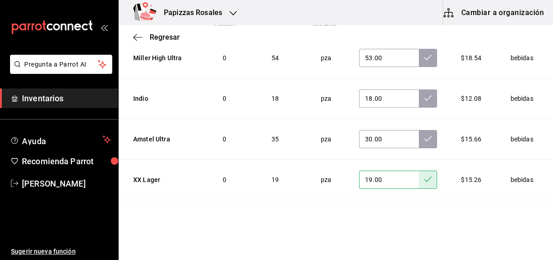
scroll to position [323, 0]
click at [424, 136] on icon at bounding box center [427, 138] width 7 height 7
click at [424, 97] on icon at bounding box center [427, 97] width 7 height 7
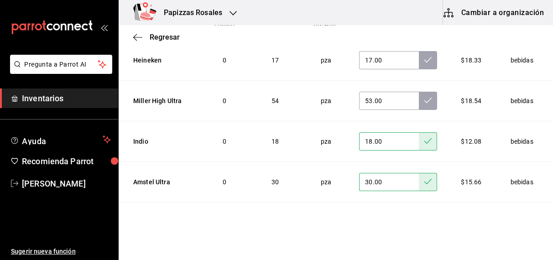
scroll to position [242, 0]
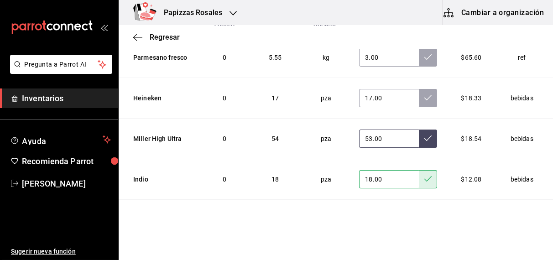
click at [424, 136] on icon at bounding box center [427, 138] width 7 height 7
click at [424, 99] on icon at bounding box center [427, 97] width 7 height 7
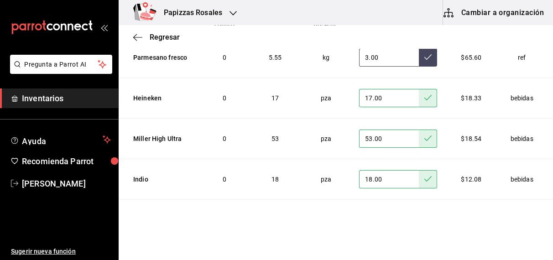
click at [419, 63] on button at bounding box center [428, 57] width 18 height 18
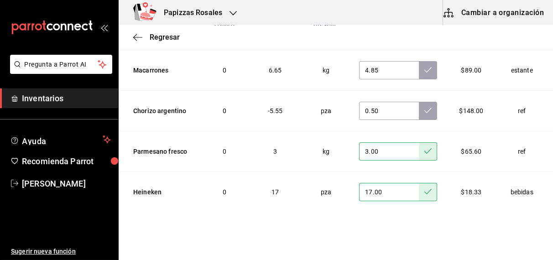
scroll to position [147, 0]
click at [424, 109] on icon at bounding box center [427, 110] width 7 height 7
click at [424, 71] on icon at bounding box center [427, 70] width 7 height 5
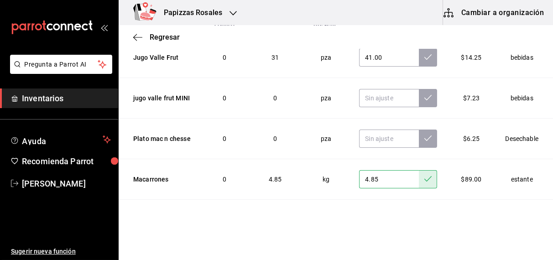
scroll to position [0, 0]
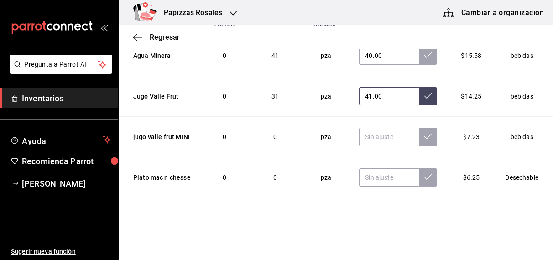
click at [424, 97] on icon at bounding box center [427, 95] width 7 height 7
click at [424, 55] on icon at bounding box center [427, 55] width 7 height 7
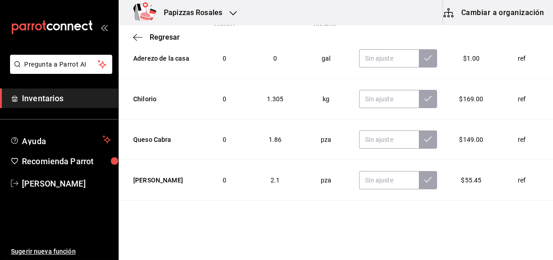
scroll to position [2152, 0]
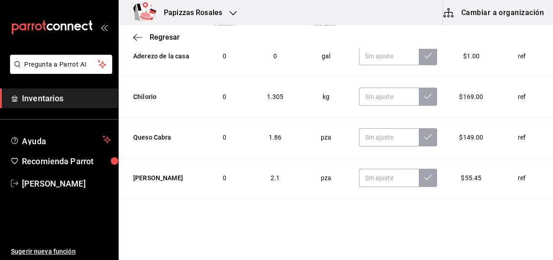
click at [503, 160] on td "ref" at bounding box center [523, 178] width 59 height 41
click at [372, 92] on input "text" at bounding box center [389, 97] width 60 height 18
type input "2.00"
click at [382, 129] on input "text" at bounding box center [389, 137] width 60 height 18
type input "1.80"
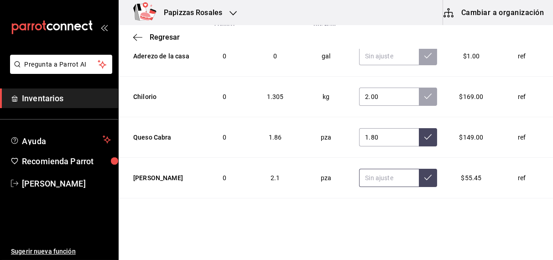
click at [371, 169] on input "text" at bounding box center [389, 178] width 60 height 18
click at [373, 169] on input "text" at bounding box center [389, 178] width 60 height 18
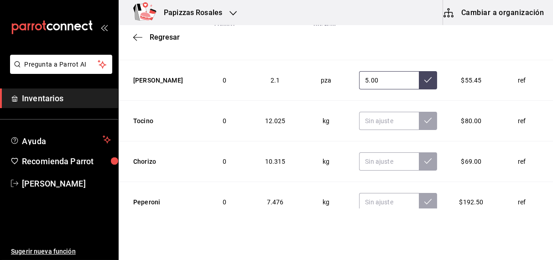
scroll to position [2256, 0]
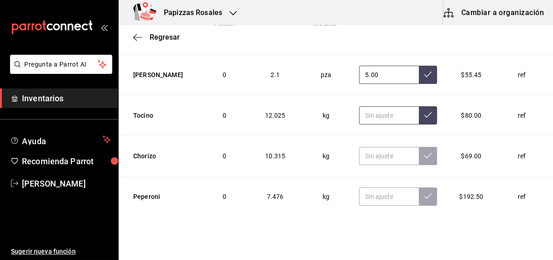
type input "5.00"
click at [378, 109] on input "text" at bounding box center [389, 115] width 60 height 18
type input "8.29"
click at [378, 149] on input "text" at bounding box center [389, 156] width 60 height 18
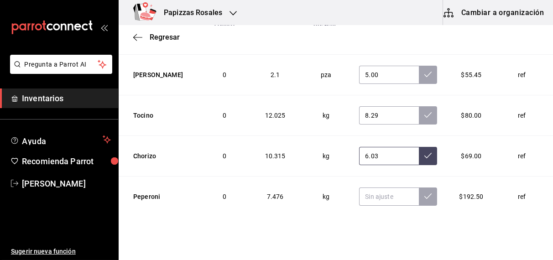
type input "6.03"
click at [387, 188] on input "text" at bounding box center [389, 197] width 60 height 18
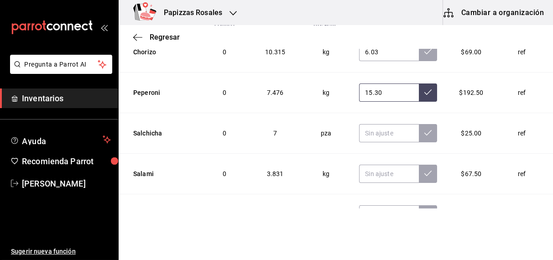
scroll to position [2365, 0]
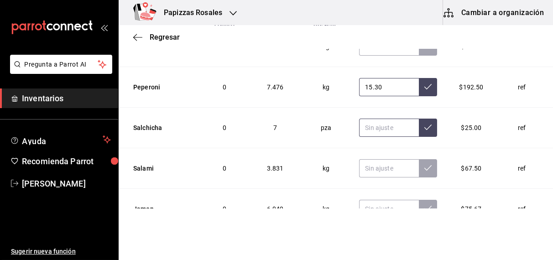
type input "15.30"
click at [382, 119] on input "text" at bounding box center [389, 128] width 60 height 18
type input "2.00"
click at [377, 161] on input "text" at bounding box center [389, 168] width 60 height 18
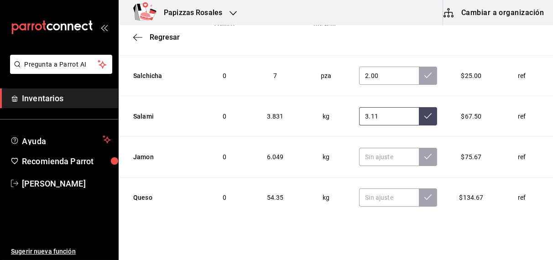
scroll to position [2454, 0]
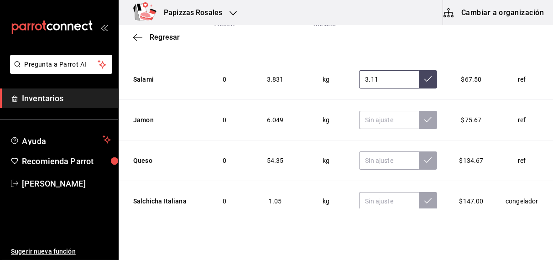
type input "3.11"
click at [366, 113] on input "text" at bounding box center [389, 120] width 60 height 18
type input "6.03"
click at [377, 152] on input "text" at bounding box center [389, 161] width 60 height 18
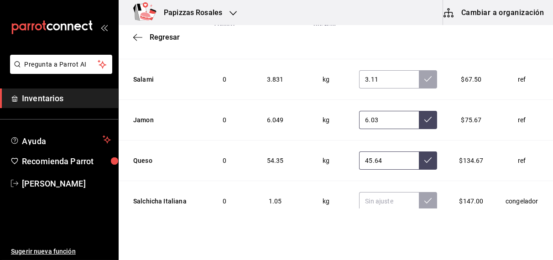
type input "45.64"
click at [380, 192] on input "text" at bounding box center [389, 201] width 60 height 18
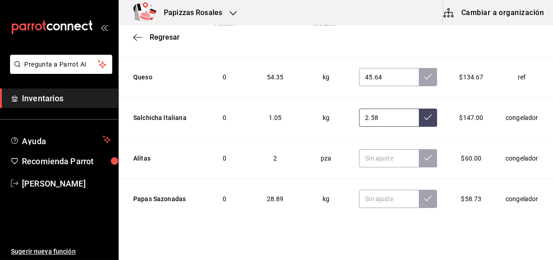
scroll to position [2547, 0]
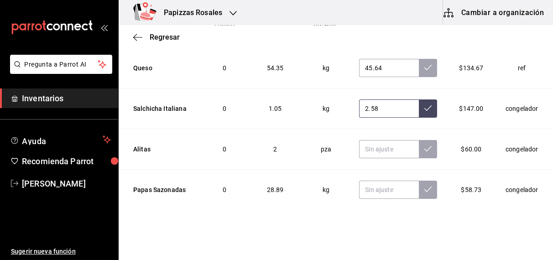
type input "2.58"
click at [377, 140] on input "text" at bounding box center [389, 149] width 60 height 18
type input "1.00"
click at [386, 181] on input "text" at bounding box center [389, 190] width 60 height 18
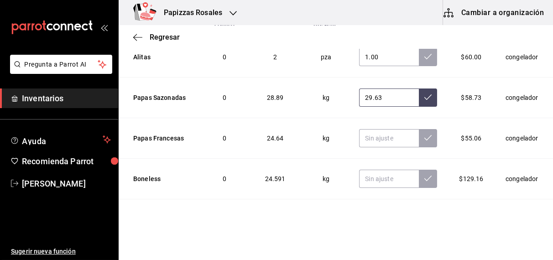
scroll to position [2641, 0]
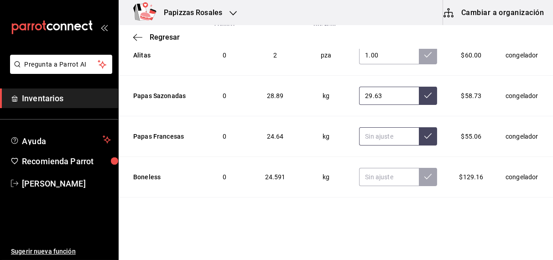
type input "29.63"
click at [370, 127] on input "text" at bounding box center [389, 136] width 60 height 18
click at [376, 168] on input "text" at bounding box center [389, 177] width 60 height 18
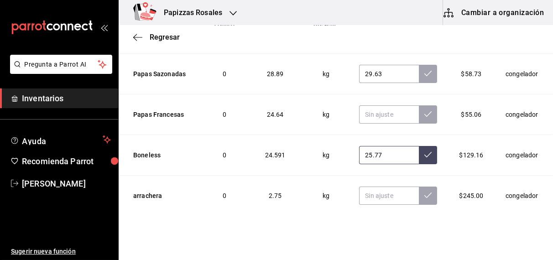
scroll to position [151, 0]
type input "25.77"
click at [369, 188] on input "text" at bounding box center [389, 196] width 60 height 18
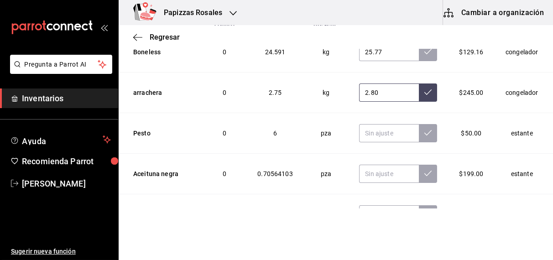
scroll to position [2766, 0]
type input "2.80"
click at [369, 124] on input "text" at bounding box center [389, 133] width 60 height 18
type input "4.00"
click at [365, 165] on input "text" at bounding box center [389, 174] width 60 height 18
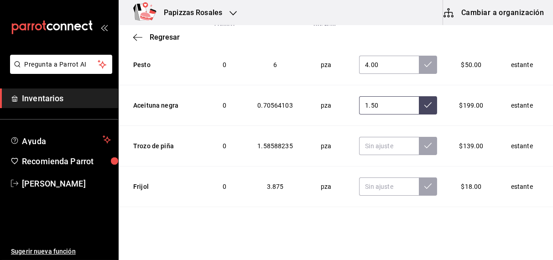
scroll to position [2836, 0]
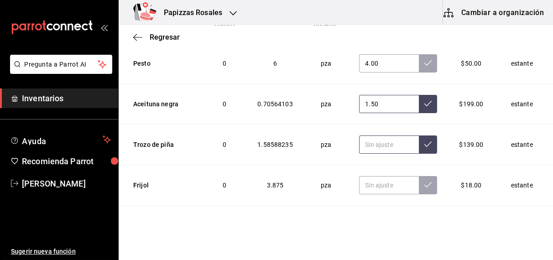
type input "1.50"
click at [379, 136] on input "text" at bounding box center [389, 145] width 60 height 18
type input "1.43"
click at [387, 176] on input "text" at bounding box center [389, 185] width 60 height 18
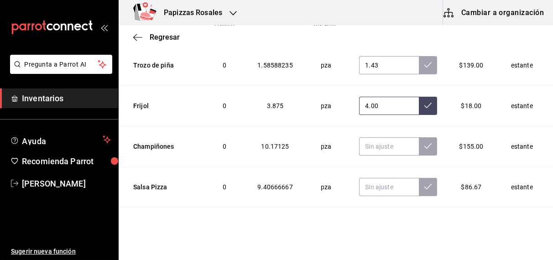
scroll to position [2916, 0]
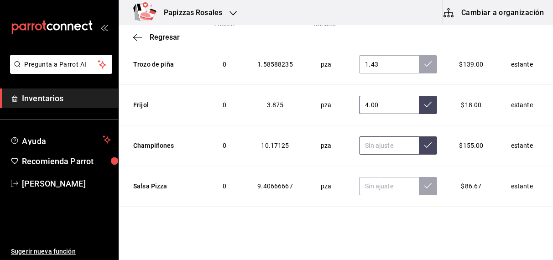
type input "4.00"
click at [381, 137] on input "text" at bounding box center [389, 145] width 60 height 18
type input "10.10"
click at [384, 177] on input "text" at bounding box center [389, 186] width 60 height 18
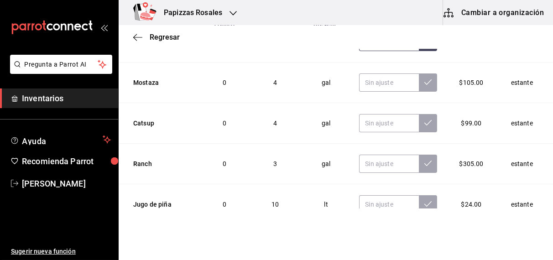
scroll to position [3059, 0]
type input "9.40"
click at [374, 74] on input "text" at bounding box center [389, 83] width 60 height 18
type input "1.00"
click at [376, 115] on input "text" at bounding box center [389, 124] width 60 height 18
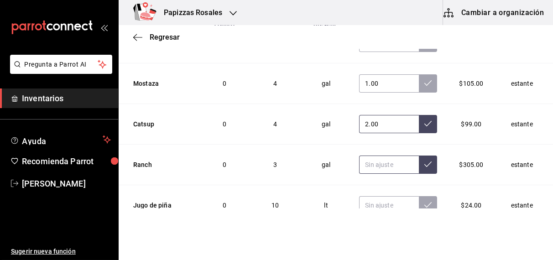
type input "2.00"
click at [379, 156] on input "text" at bounding box center [389, 165] width 60 height 18
type input "3.00"
click at [383, 196] on input "text" at bounding box center [389, 205] width 60 height 18
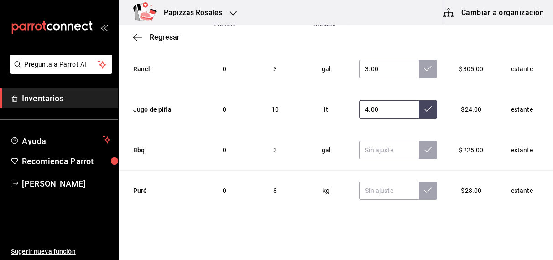
scroll to position [3156, 0]
type input "4.00"
click at [381, 141] on input "text" at bounding box center [389, 150] width 60 height 18
type input "1.00"
click at [378, 181] on input "text" at bounding box center [389, 190] width 60 height 18
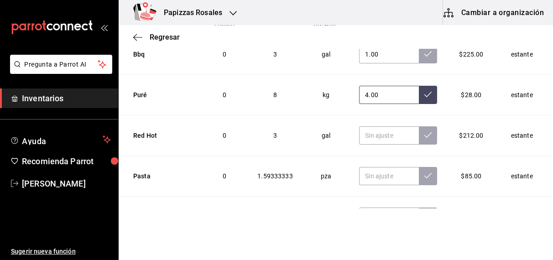
scroll to position [3252, 0]
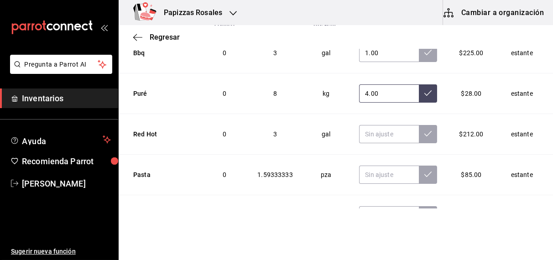
type input "4.00"
click at [377, 125] on input "text" at bounding box center [389, 134] width 60 height 18
type input "1.00"
click at [369, 166] on input "text" at bounding box center [389, 175] width 60 height 18
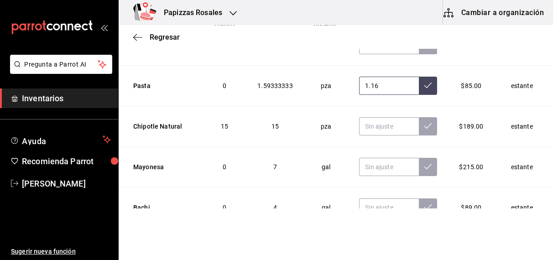
scroll to position [3344, 0]
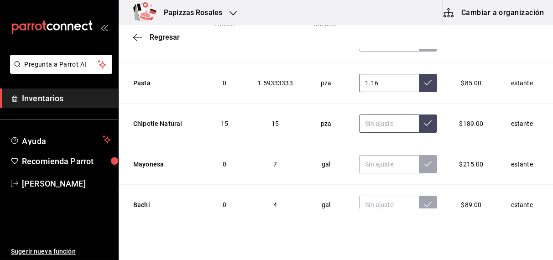
type input "1.16"
click at [377, 115] on input "text" at bounding box center [389, 124] width 60 height 18
type input "10.00"
click at [378, 155] on input "text" at bounding box center [389, 164] width 60 height 18
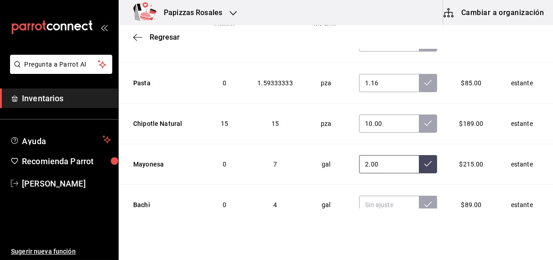
type input "2.00"
click at [380, 196] on input "text" at bounding box center [389, 205] width 60 height 18
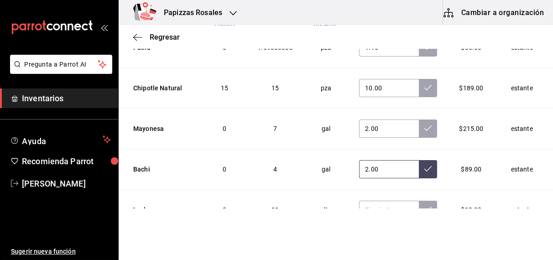
scroll to position [3391, 0]
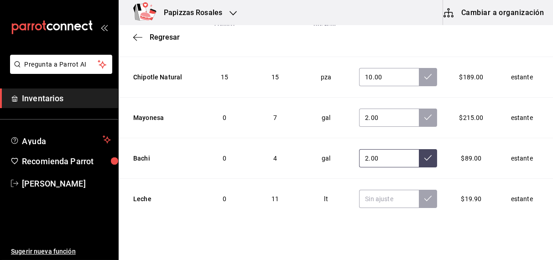
type input "2.00"
click at [371, 190] on input "text" at bounding box center [389, 199] width 60 height 18
type input "4.00"
click at [419, 190] on button at bounding box center [428, 199] width 18 height 18
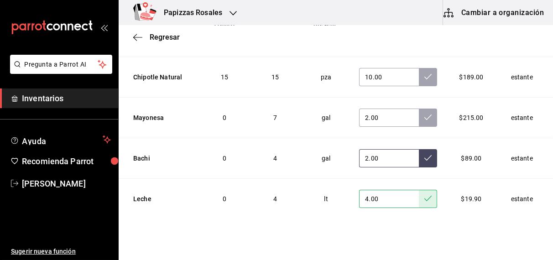
click at [419, 149] on button at bounding box center [428, 158] width 18 height 18
click at [424, 114] on icon at bounding box center [427, 117] width 7 height 7
click at [419, 68] on button at bounding box center [428, 77] width 18 height 18
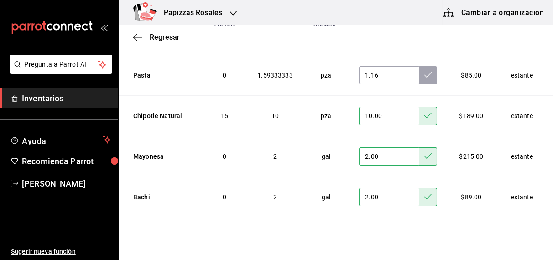
scroll to position [3307, 0]
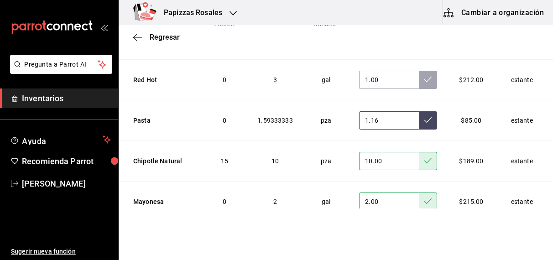
click at [419, 111] on button at bounding box center [428, 120] width 18 height 18
click at [424, 76] on icon at bounding box center [427, 79] width 7 height 7
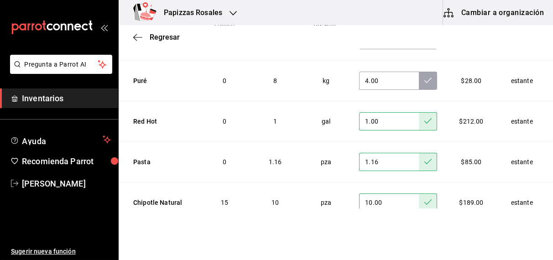
scroll to position [3209, 0]
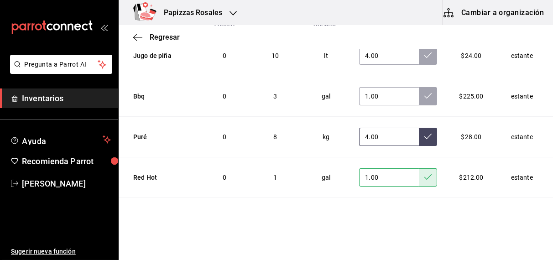
click at [424, 133] on icon at bounding box center [427, 136] width 7 height 7
click at [424, 92] on icon at bounding box center [427, 95] width 7 height 7
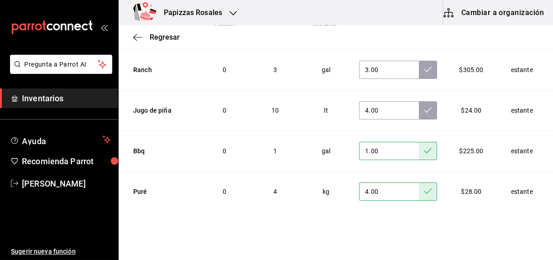
scroll to position [3116, 0]
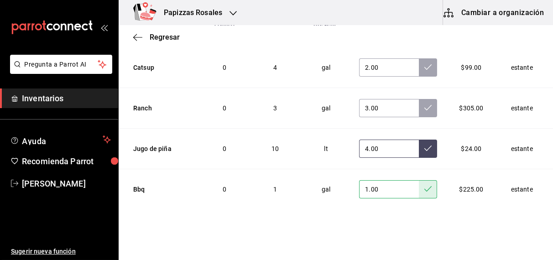
click at [424, 145] on icon at bounding box center [427, 148] width 7 height 7
click at [424, 104] on icon at bounding box center [427, 107] width 7 height 7
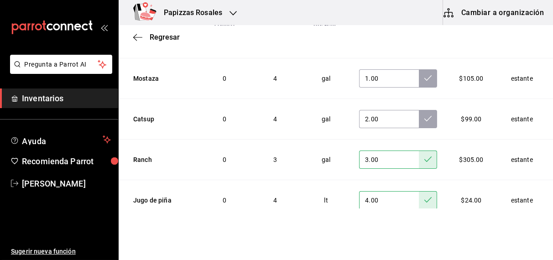
scroll to position [3037, 0]
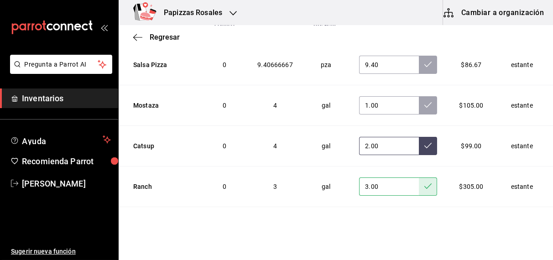
click at [424, 142] on icon at bounding box center [427, 145] width 7 height 7
click at [424, 101] on icon at bounding box center [427, 104] width 7 height 7
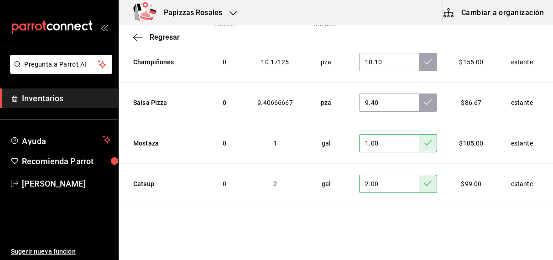
scroll to position [2962, 0]
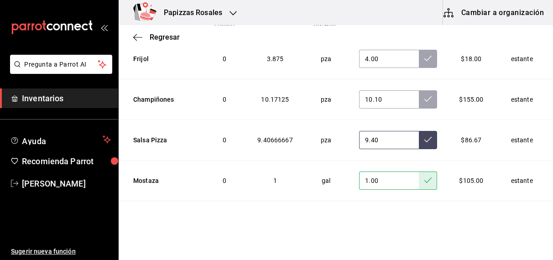
click at [424, 136] on icon at bounding box center [427, 139] width 7 height 7
click at [424, 95] on icon at bounding box center [427, 98] width 7 height 7
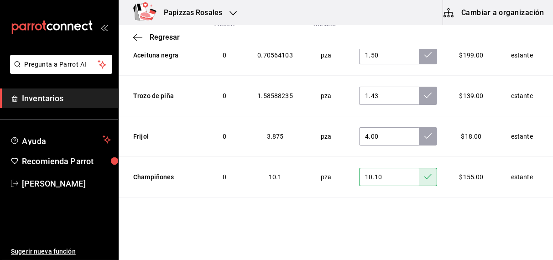
scroll to position [2884, 0]
click at [424, 133] on icon at bounding box center [427, 136] width 7 height 7
click at [424, 92] on icon at bounding box center [427, 95] width 7 height 7
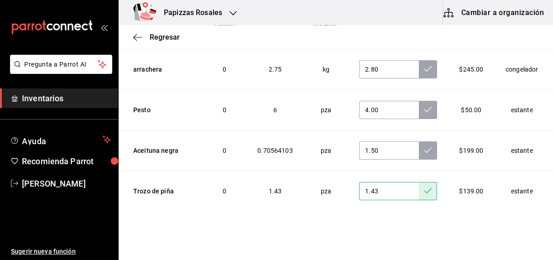
scroll to position [2780, 0]
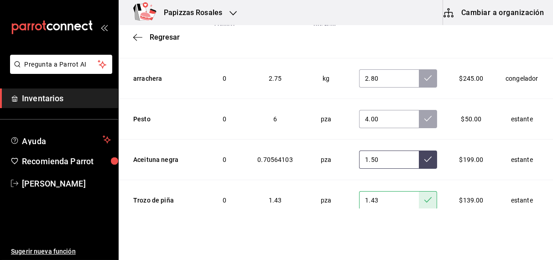
click at [424, 156] on icon at bounding box center [427, 159] width 7 height 7
click at [419, 110] on button at bounding box center [428, 119] width 18 height 18
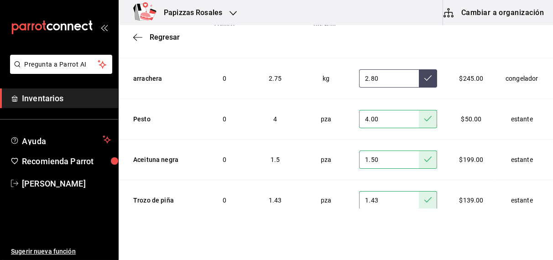
click at [419, 70] on button at bounding box center [428, 78] width 18 height 18
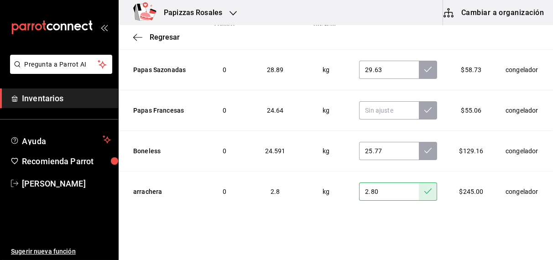
scroll to position [2664, 0]
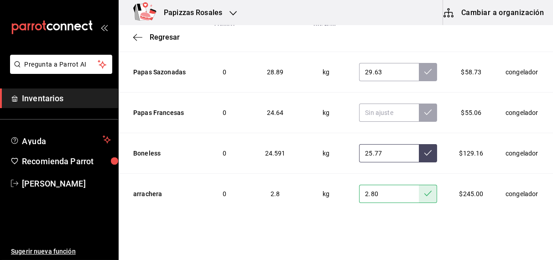
click at [424, 149] on icon at bounding box center [427, 152] width 7 height 7
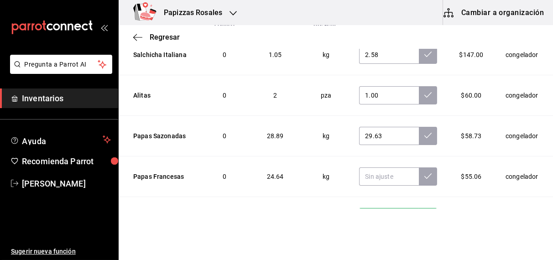
scroll to position [2600, 0]
click at [424, 132] on icon at bounding box center [427, 135] width 7 height 7
click at [424, 92] on icon at bounding box center [427, 95] width 7 height 7
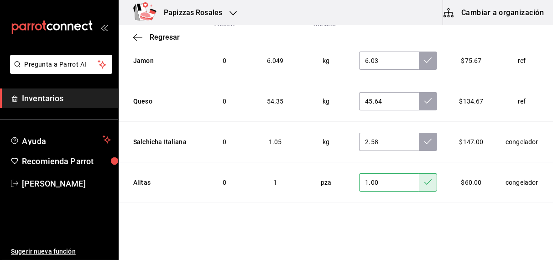
scroll to position [2514, 0]
click at [424, 137] on icon at bounding box center [427, 140] width 7 height 7
click at [424, 97] on icon at bounding box center [427, 100] width 7 height 7
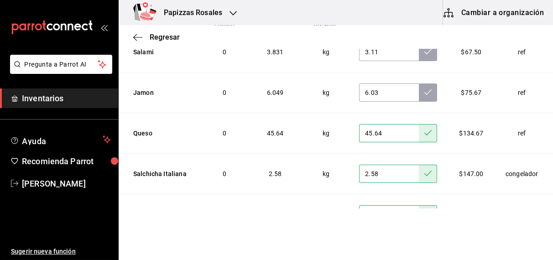
scroll to position [2446, 0]
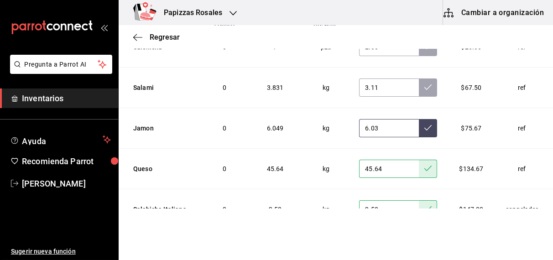
click at [424, 125] on icon at bounding box center [427, 127] width 7 height 5
click at [424, 84] on icon at bounding box center [427, 87] width 7 height 7
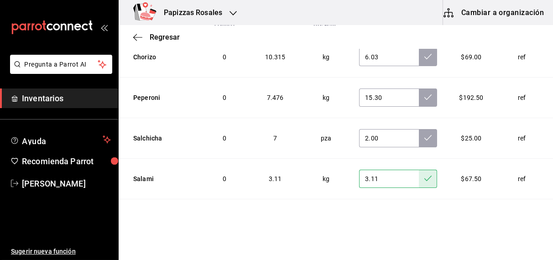
scroll to position [2354, 0]
click at [424, 135] on icon at bounding box center [427, 138] width 7 height 7
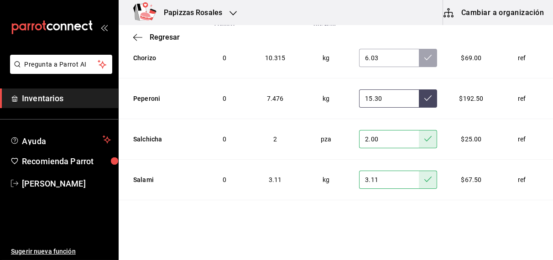
click at [424, 94] on icon at bounding box center [427, 97] width 7 height 7
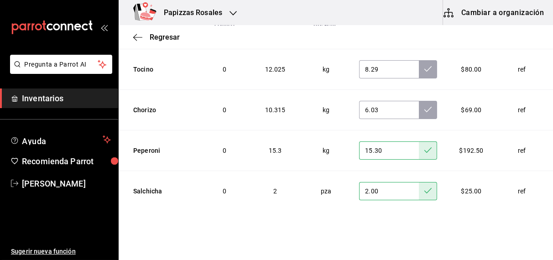
scroll to position [2267, 0]
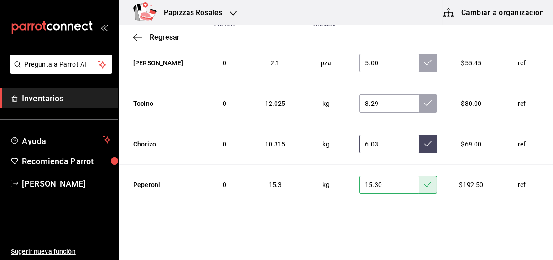
click at [424, 140] on icon at bounding box center [427, 143] width 7 height 7
click at [424, 99] on icon at bounding box center [427, 102] width 7 height 7
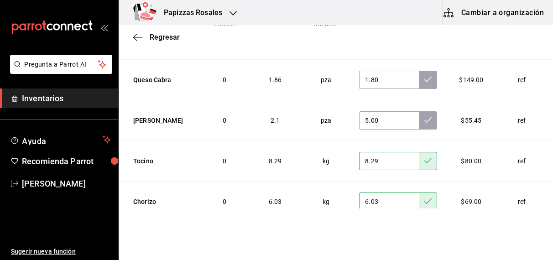
scroll to position [2192, 0]
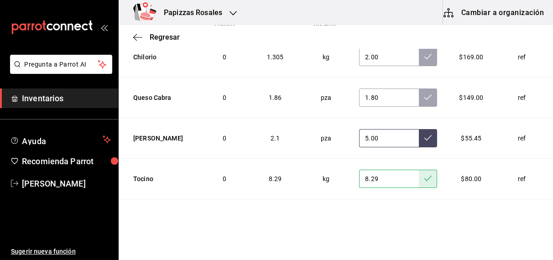
click at [424, 134] on icon at bounding box center [427, 137] width 7 height 7
click at [424, 94] on icon at bounding box center [427, 97] width 7 height 7
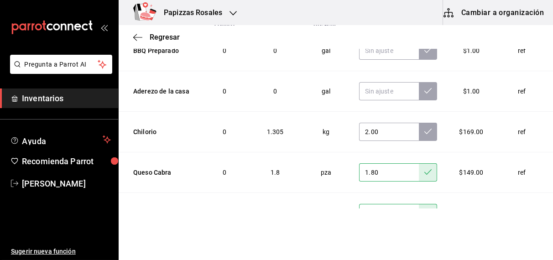
scroll to position [2116, 0]
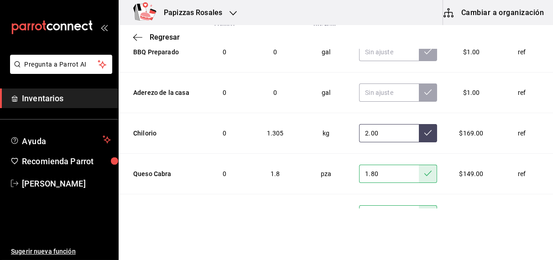
click at [424, 129] on icon at bounding box center [427, 132] width 7 height 7
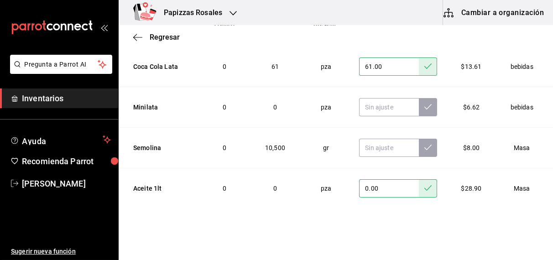
scroll to position [1652, 0]
